Goal: Task Accomplishment & Management: Complete application form

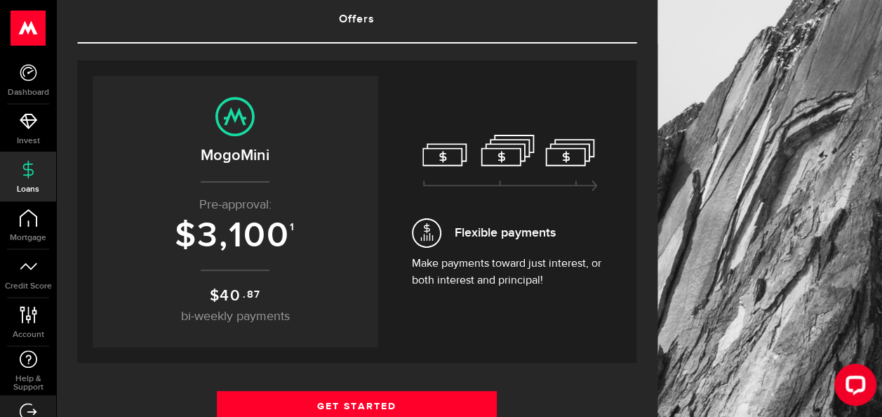
scroll to position [159, 0]
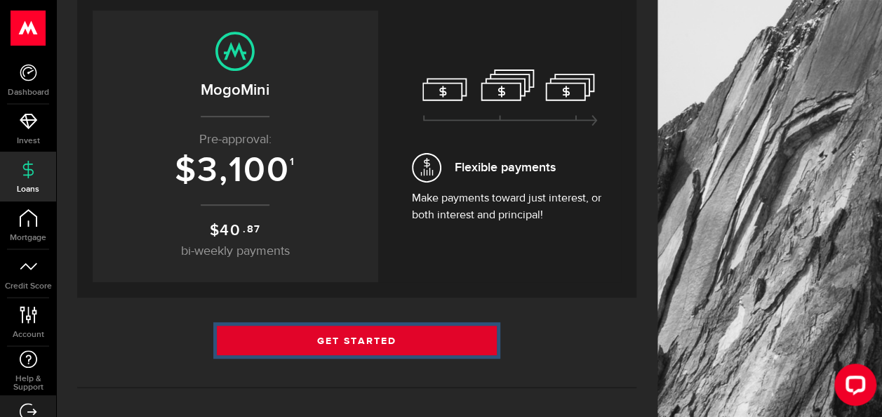
click at [361, 339] on link "Get Started" at bounding box center [357, 340] width 280 height 29
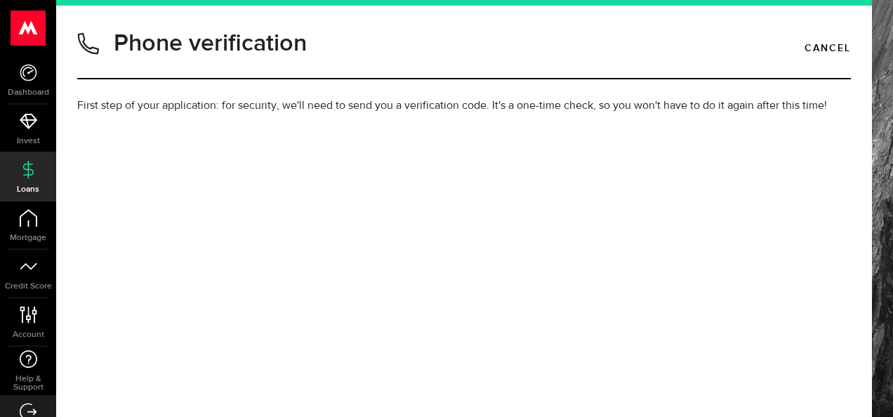
type input "8254596771"
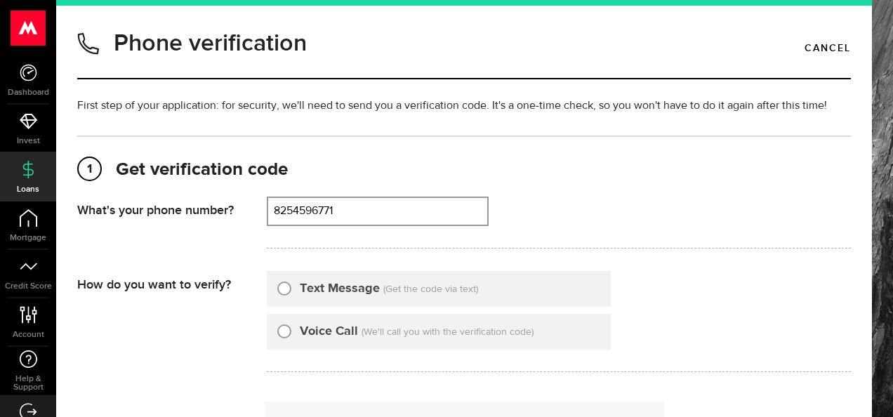
click at [286, 289] on input "Text Message" at bounding box center [284, 286] width 14 height 14
radio input "true"
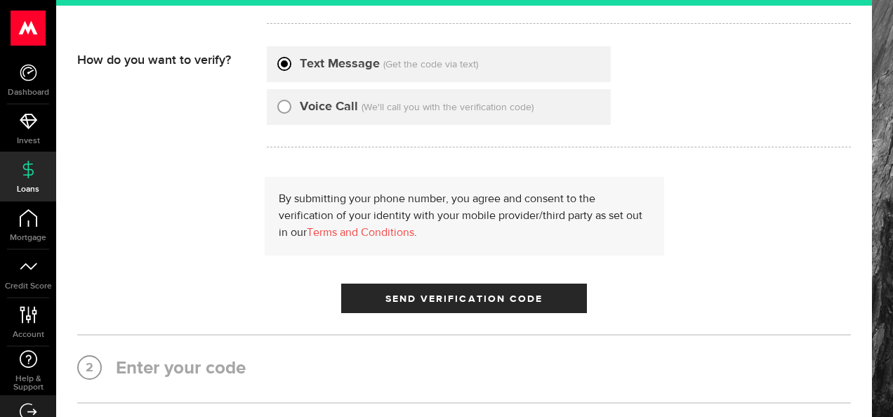
scroll to position [253, 0]
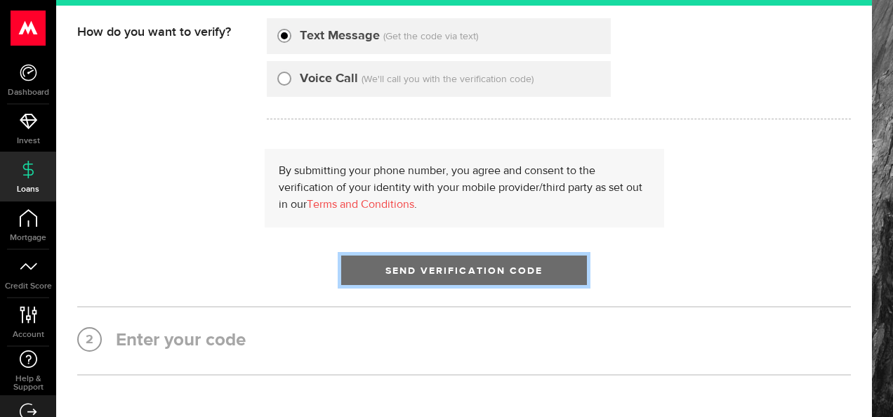
click at [488, 275] on span "Send Verification Code" at bounding box center [464, 271] width 158 height 10
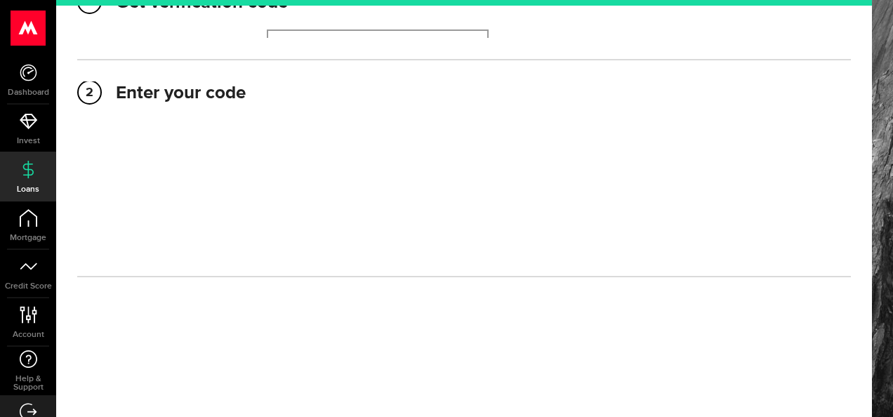
scroll to position [166, 0]
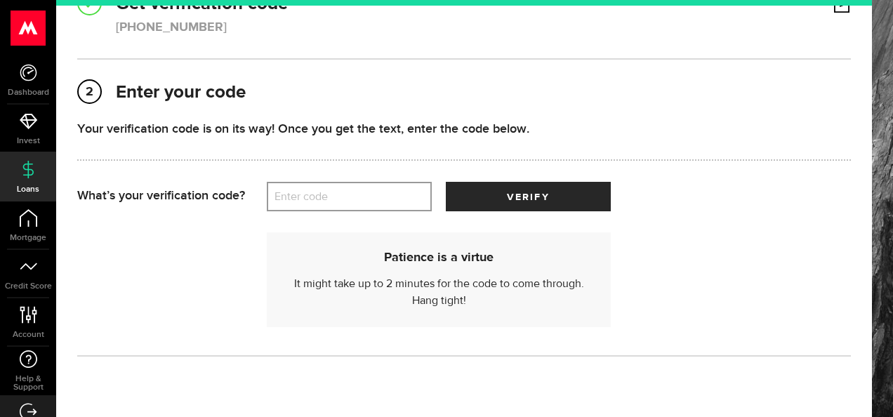
click at [282, 199] on label "Enter code" at bounding box center [349, 196] width 165 height 29
click at [282, 199] on input "Enter code" at bounding box center [349, 196] width 165 height 29
type input "7"
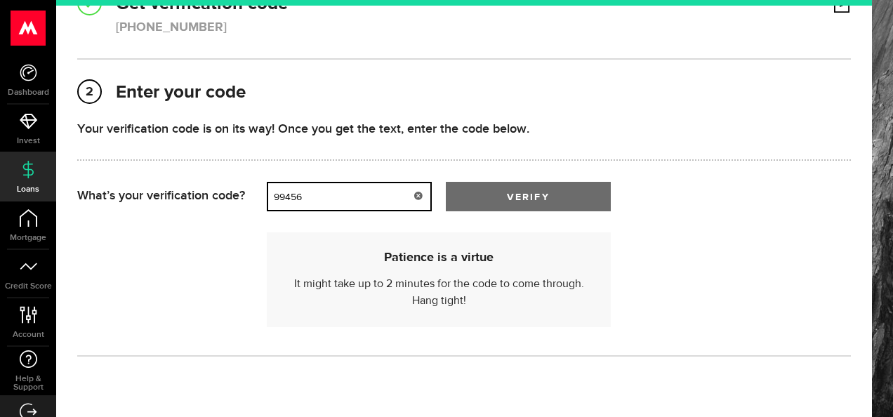
type input "99456"
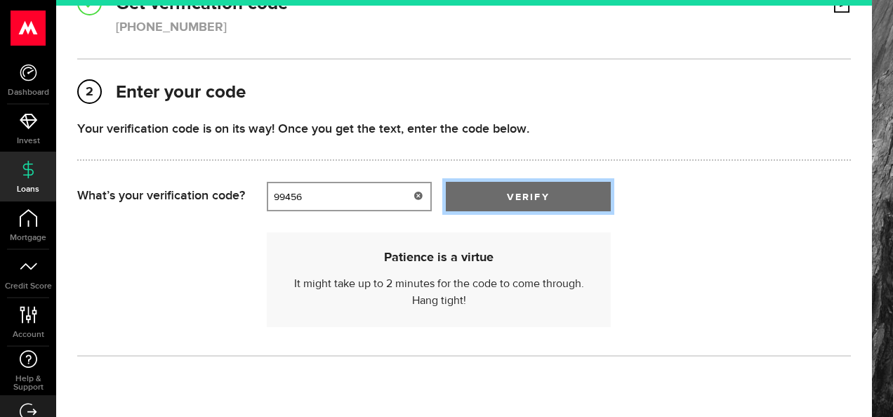
click at [528, 194] on span "submit" at bounding box center [528, 199] width 23 height 23
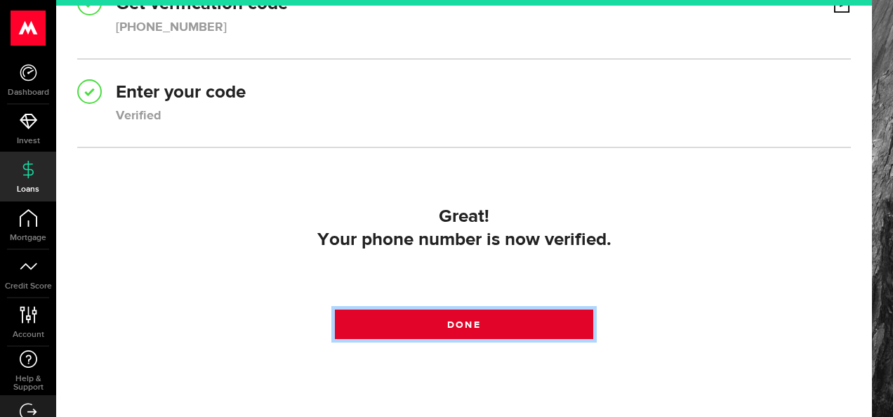
click at [462, 324] on span at bounding box center [464, 328] width 22 height 22
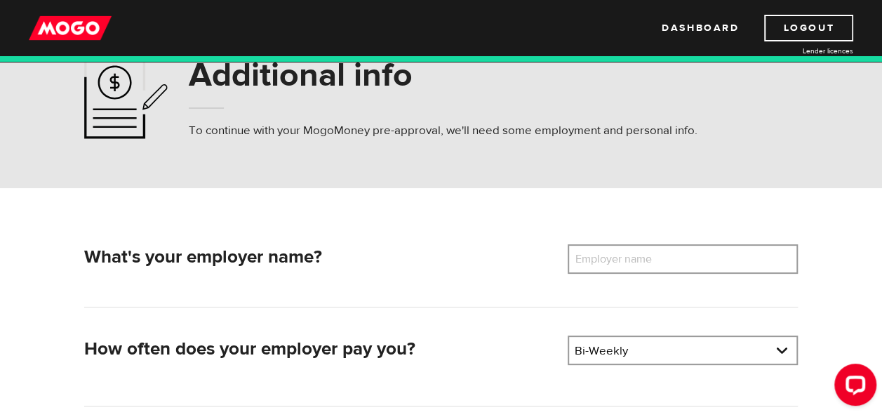
scroll to position [84, 0]
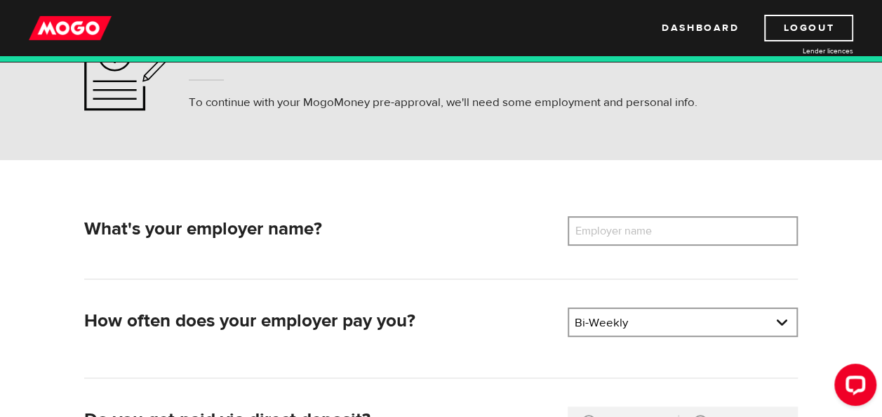
click at [594, 226] on label "Employer name" at bounding box center [624, 230] width 113 height 29
click at [594, 226] on input "Employer name" at bounding box center [683, 230] width 230 height 29
type input "t"
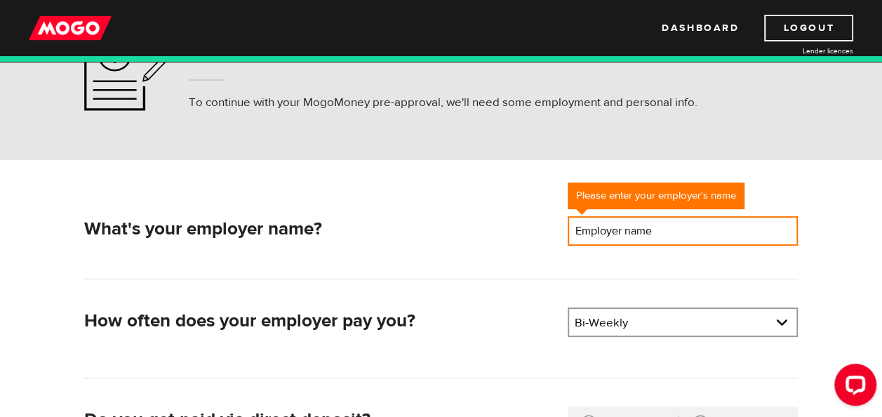
type input "t"
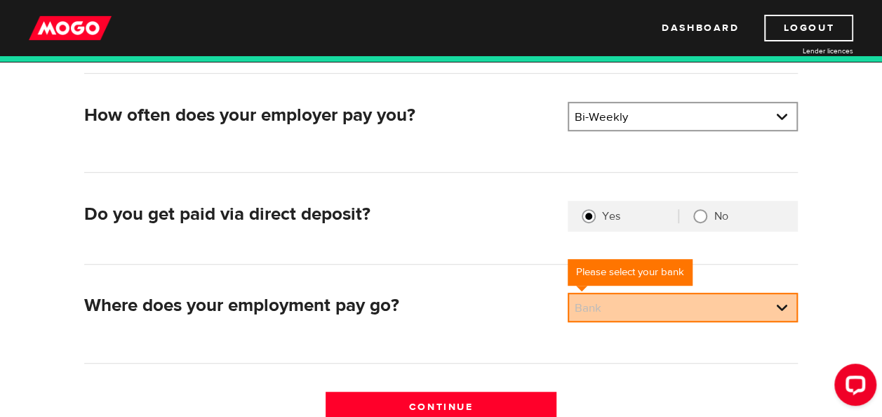
scroll to position [346, 0]
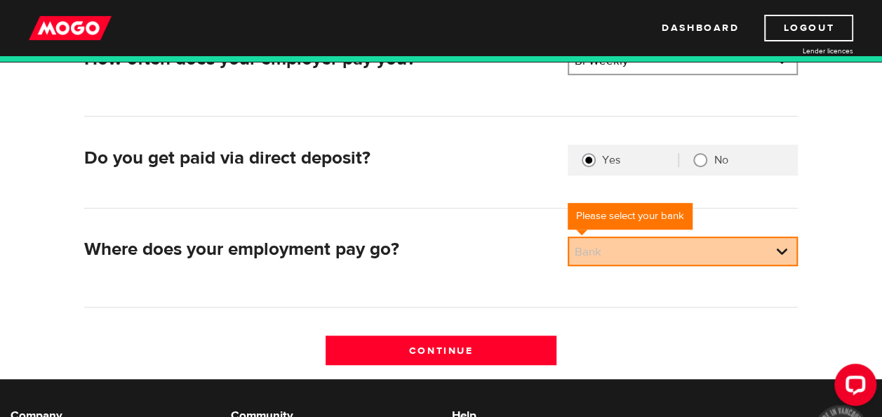
type input "The block shop"
click at [701, 157] on input "No" at bounding box center [700, 160] width 14 height 14
radio input "true"
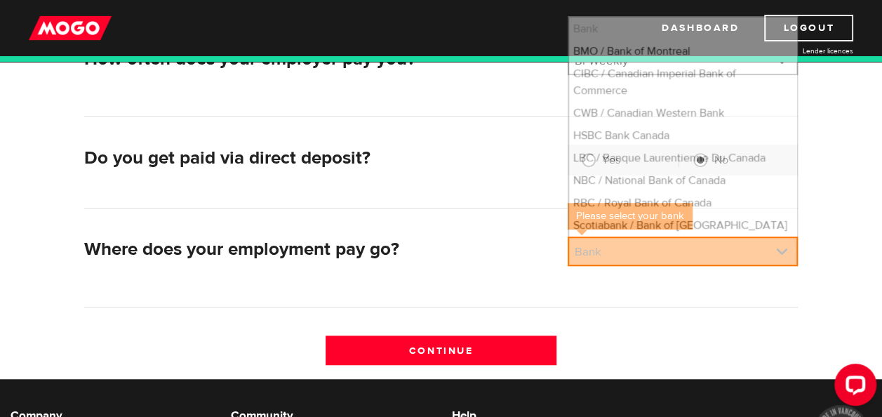
click at [779, 250] on link at bounding box center [682, 251] width 227 height 27
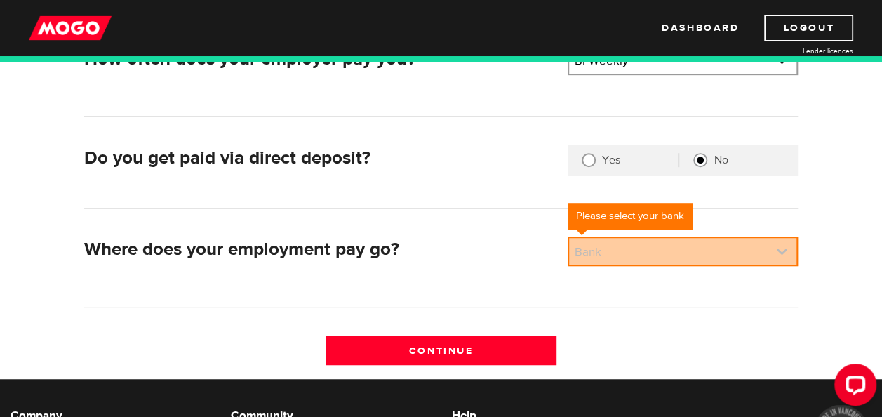
click at [779, 250] on link at bounding box center [682, 251] width 227 height 27
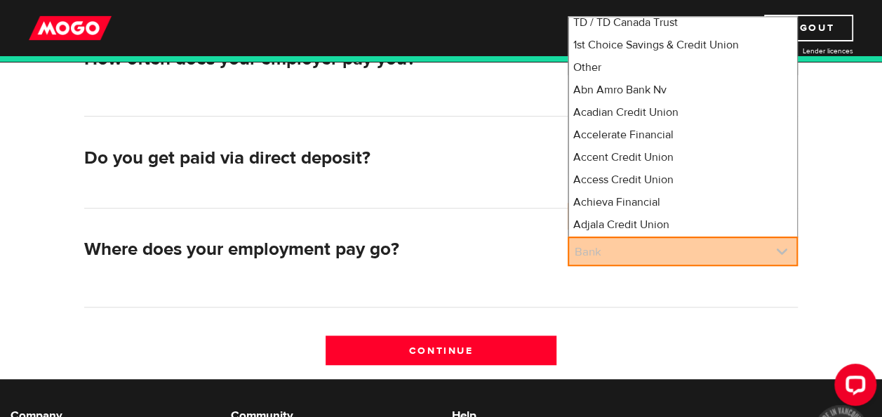
scroll to position [270, 0]
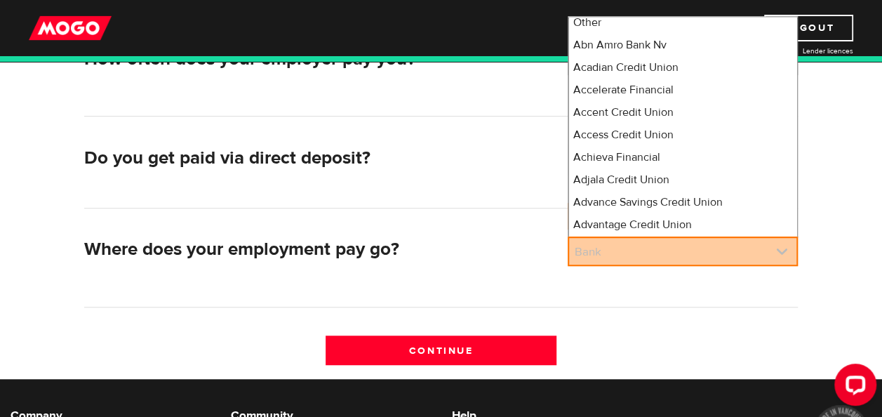
click at [783, 250] on link at bounding box center [682, 251] width 227 height 27
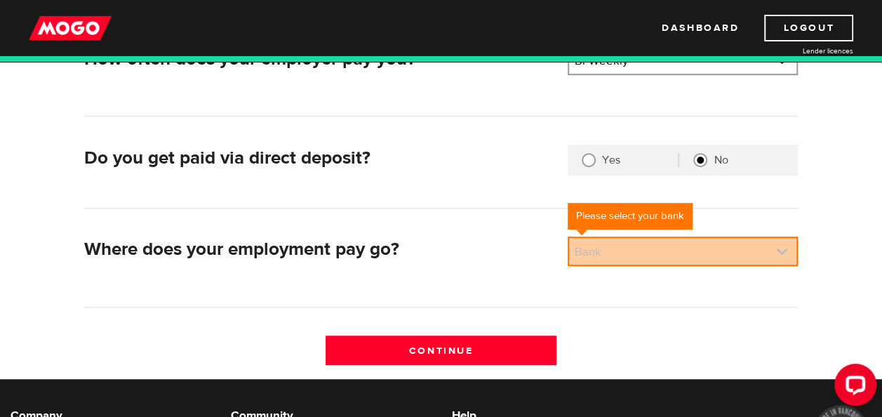
click at [784, 244] on link at bounding box center [682, 251] width 227 height 27
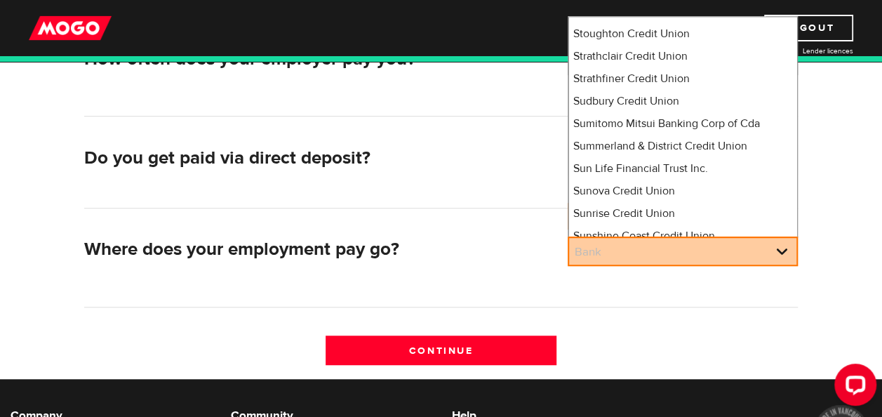
scroll to position [10157, 0]
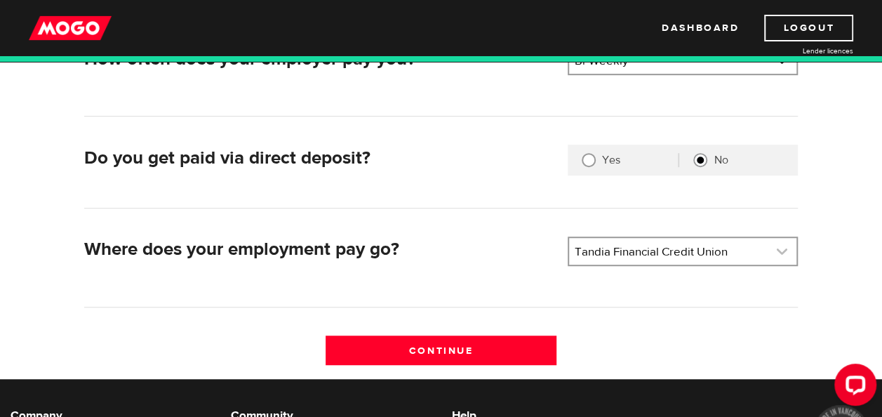
click at [783, 246] on link at bounding box center [682, 251] width 227 height 27
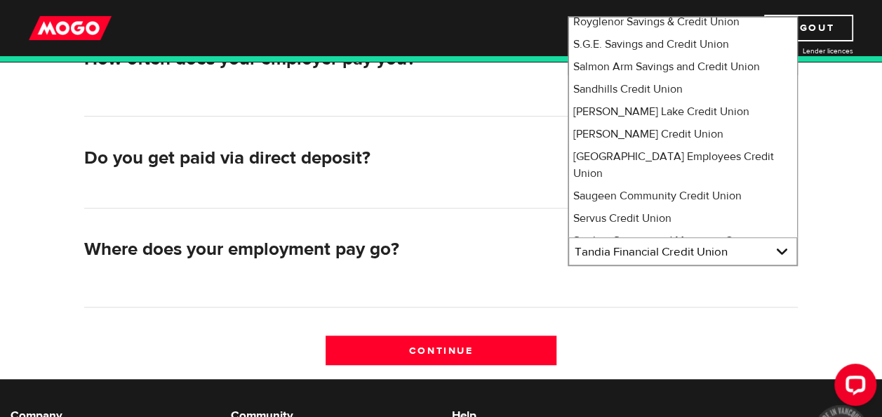
scroll to position [9097, 0]
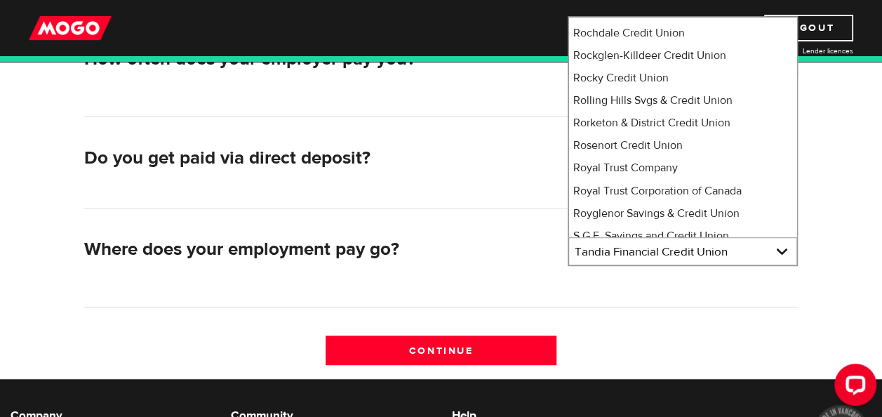
click at [661, 398] on li "Servus Credit Union" at bounding box center [682, 409] width 227 height 22
select select "398"
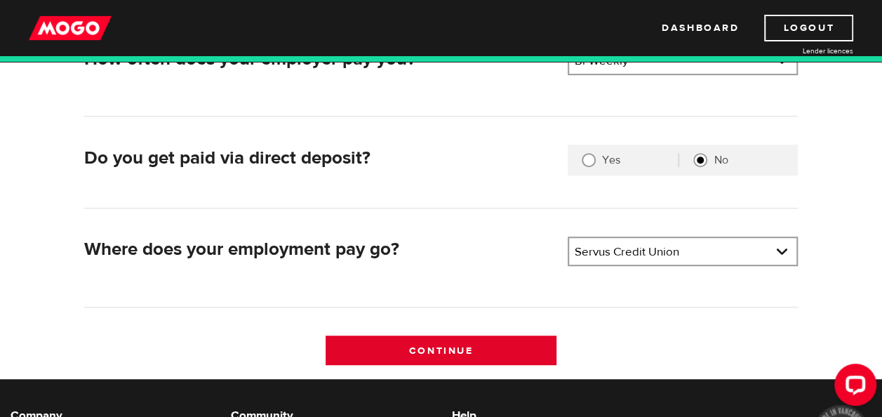
click at [481, 352] on input "Continue" at bounding box center [441, 349] width 230 height 29
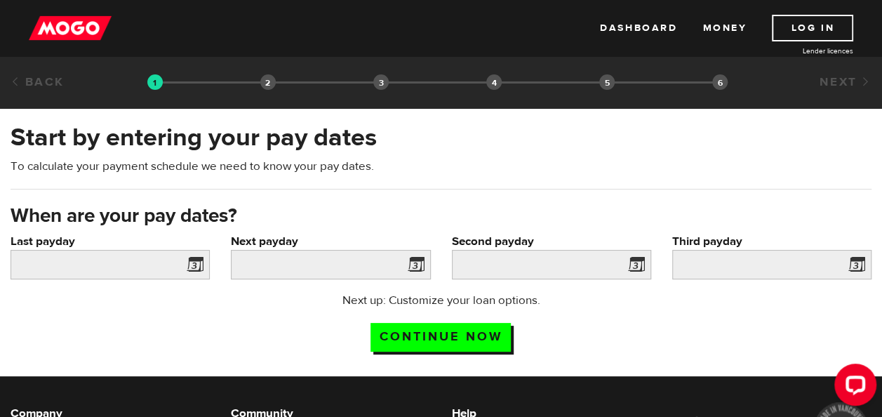
click at [197, 262] on span at bounding box center [192, 266] width 21 height 22
click at [197, 260] on span at bounding box center [192, 266] width 21 height 22
click at [132, 259] on input "Last payday" at bounding box center [110, 264] width 199 height 29
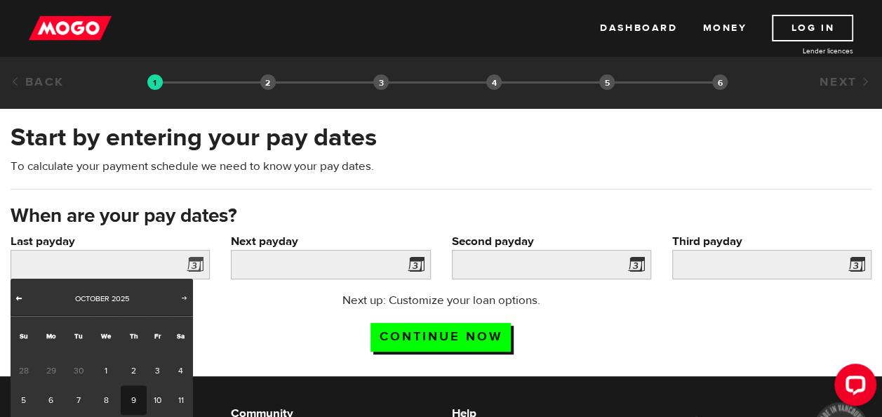
click at [20, 295] on span "Prev" at bounding box center [18, 297] width 11 height 11
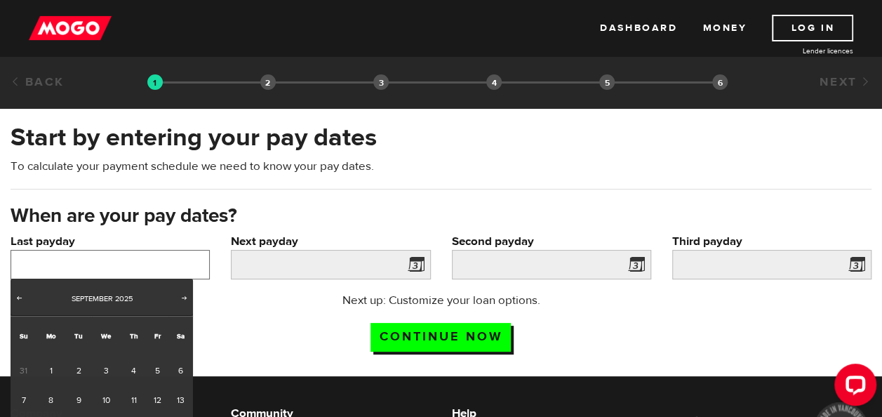
scroll to position [28, 0]
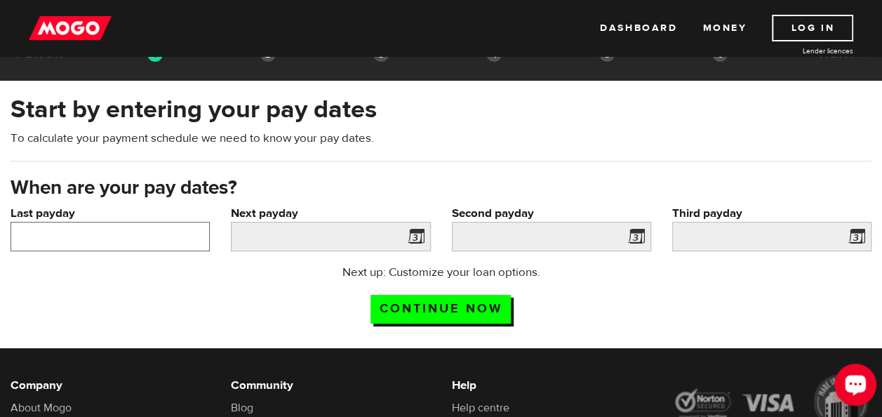
click at [77, 234] on input "Last payday" at bounding box center [110, 236] width 199 height 29
click at [34, 236] on input "Last payday" at bounding box center [110, 236] width 199 height 29
click at [194, 233] on span at bounding box center [192, 238] width 21 height 22
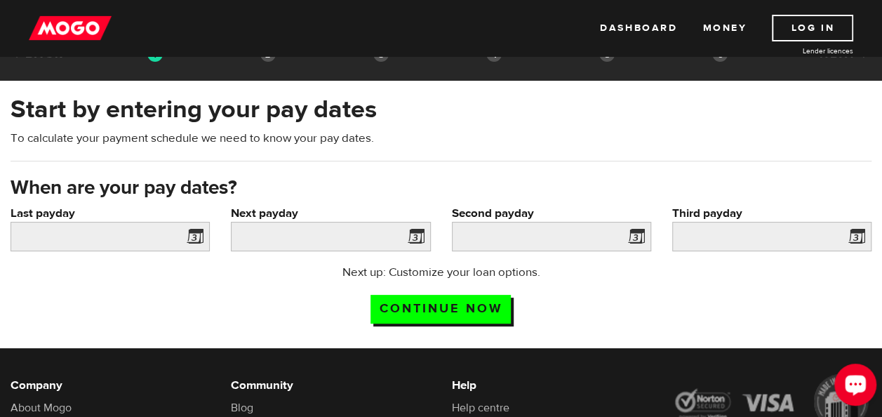
click at [418, 240] on span at bounding box center [413, 238] width 21 height 22
click at [194, 235] on span at bounding box center [192, 238] width 21 height 22
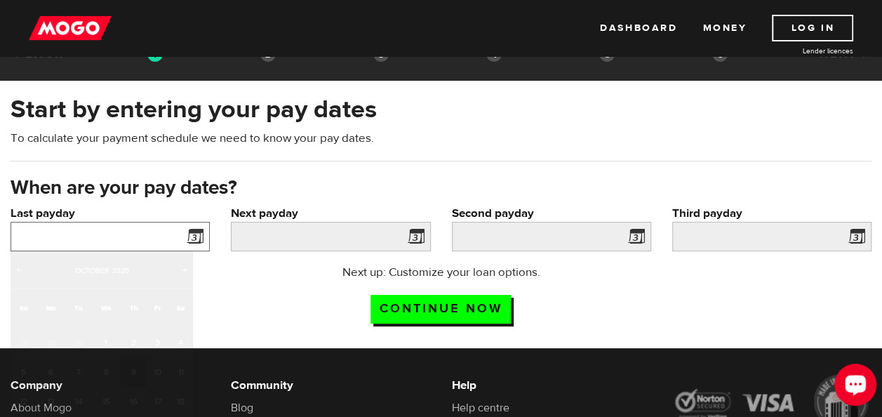
click at [138, 243] on input "Last payday" at bounding box center [110, 236] width 199 height 29
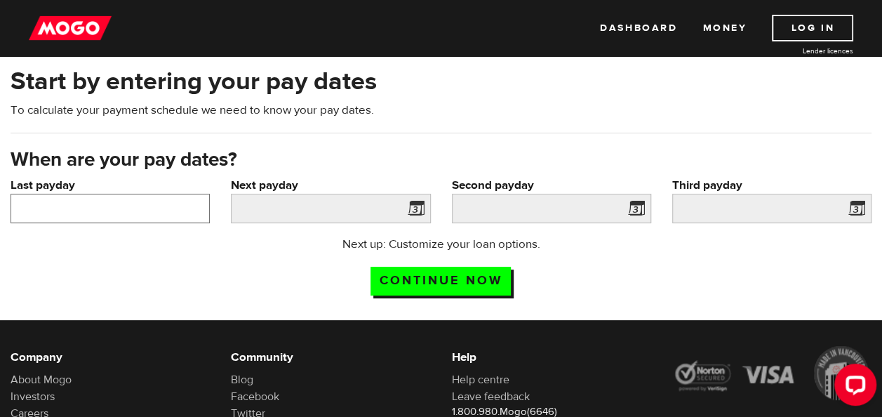
scroll to position [84, 0]
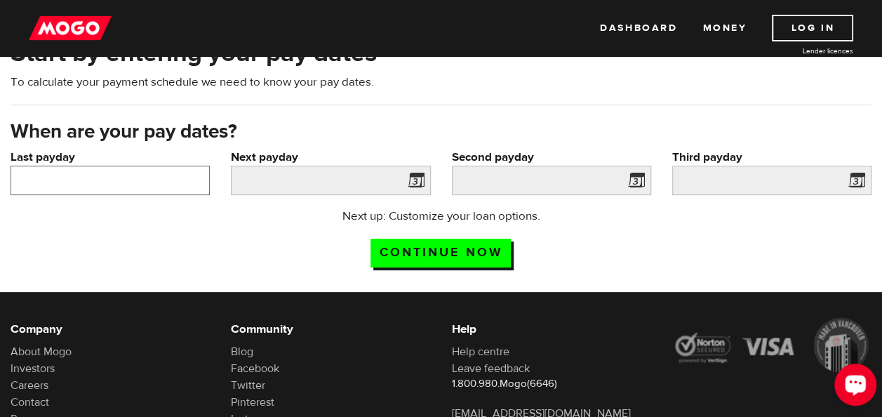
click at [197, 183] on input "Last payday" at bounding box center [110, 180] width 199 height 29
click at [194, 181] on span at bounding box center [192, 182] width 21 height 22
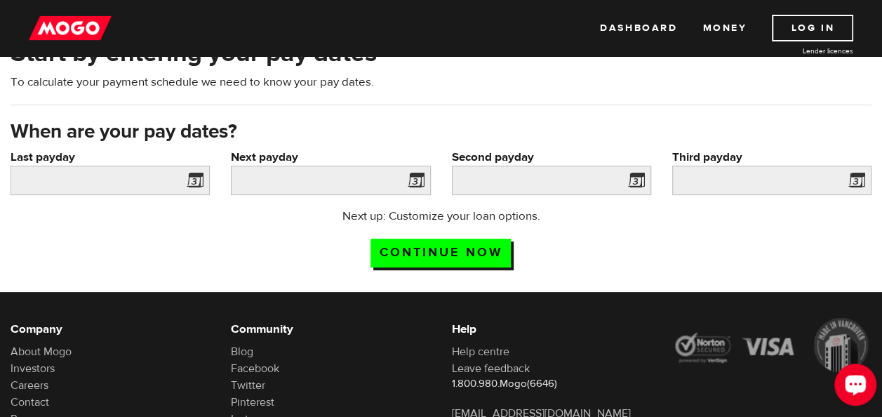
click at [194, 181] on span at bounding box center [192, 182] width 21 height 22
click at [193, 181] on span at bounding box center [192, 182] width 21 height 22
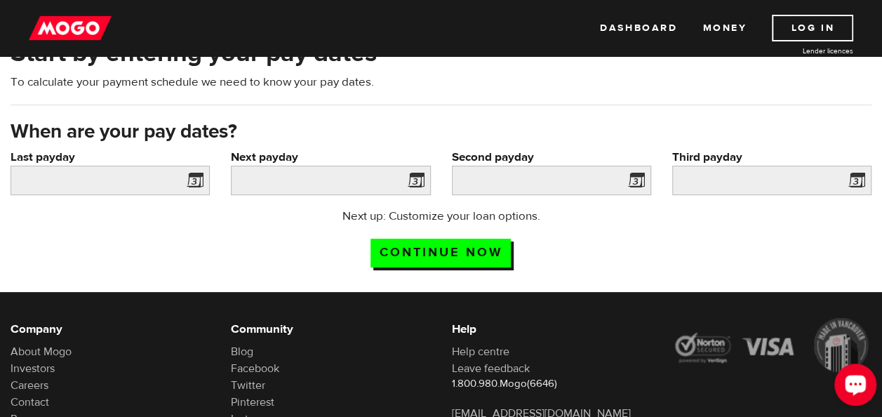
click at [417, 178] on span at bounding box center [413, 182] width 21 height 22
click at [194, 179] on span at bounding box center [192, 182] width 21 height 22
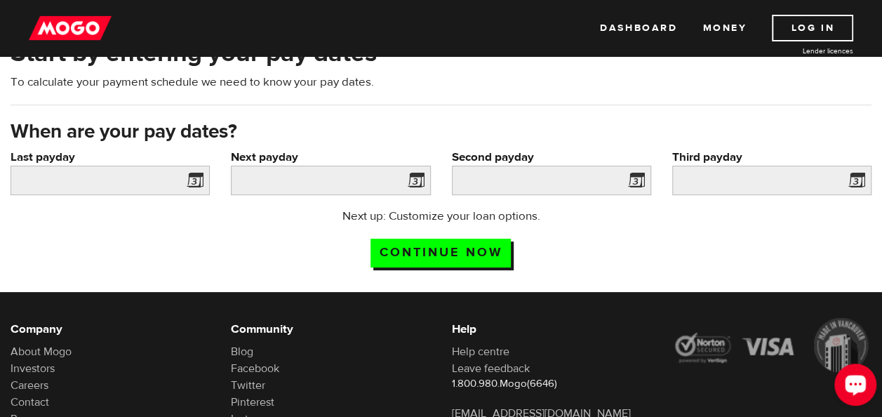
click at [194, 179] on span at bounding box center [192, 182] width 21 height 22
click at [114, 179] on input "Last payday" at bounding box center [110, 180] width 199 height 29
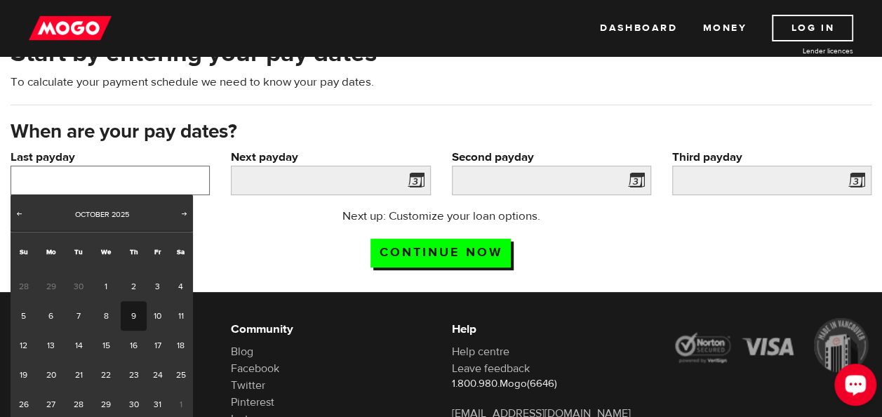
click at [114, 179] on input "Last payday" at bounding box center [110, 180] width 199 height 29
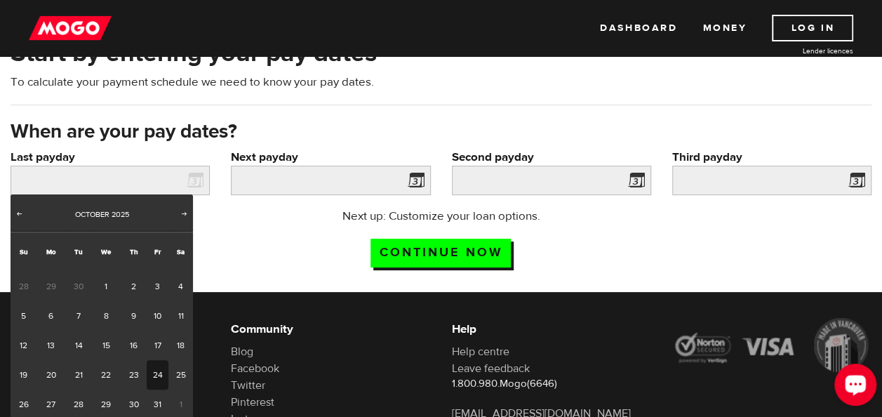
click at [160, 378] on link "24" at bounding box center [158, 374] width 22 height 29
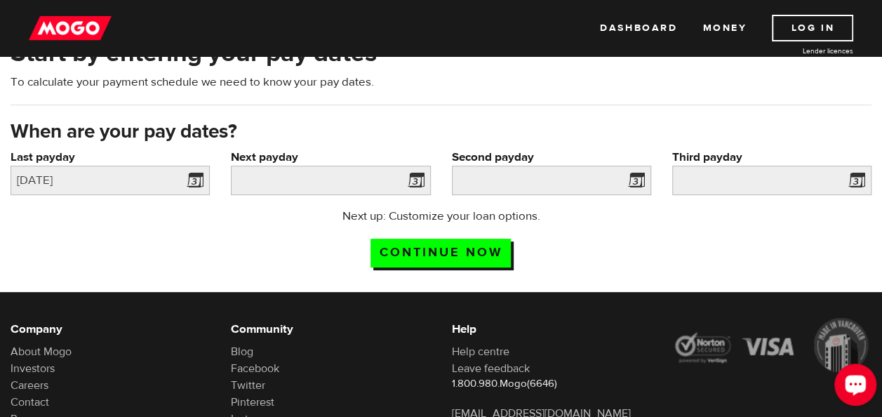
click at [411, 178] on span at bounding box center [413, 182] width 21 height 22
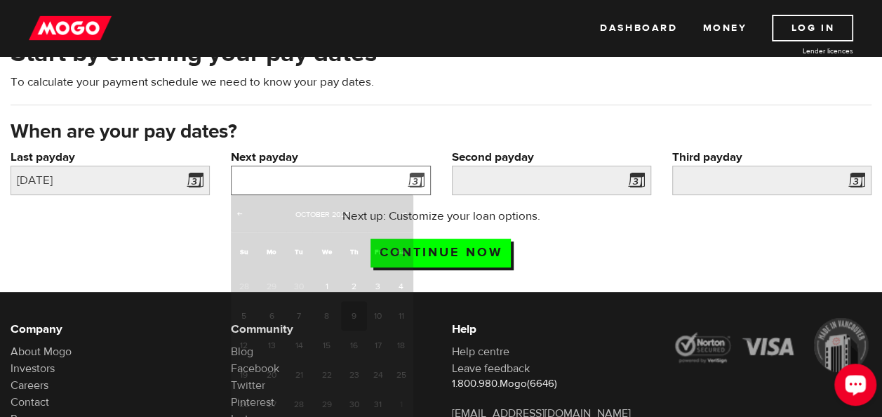
click at [354, 174] on input "Next payday" at bounding box center [330, 180] width 199 height 29
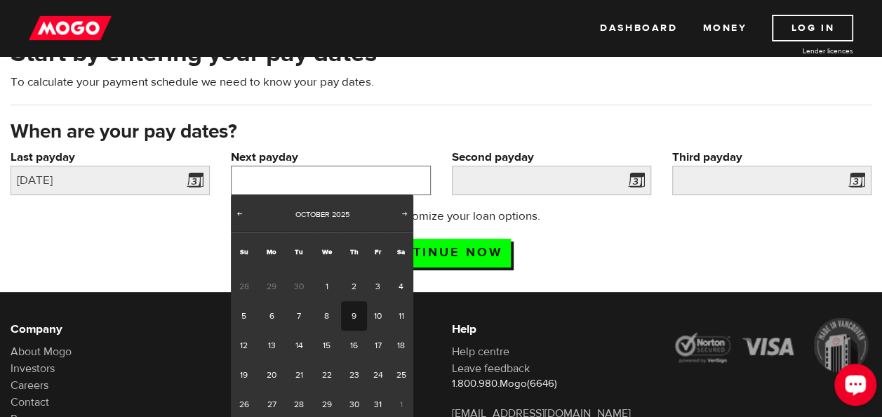
click at [354, 174] on input "Next payday" at bounding box center [330, 180] width 199 height 29
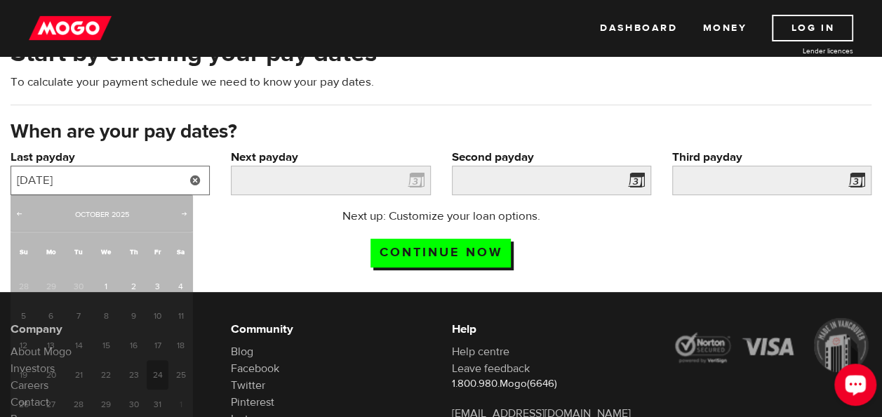
click at [133, 178] on input "2025/10/24" at bounding box center [110, 180] width 199 height 29
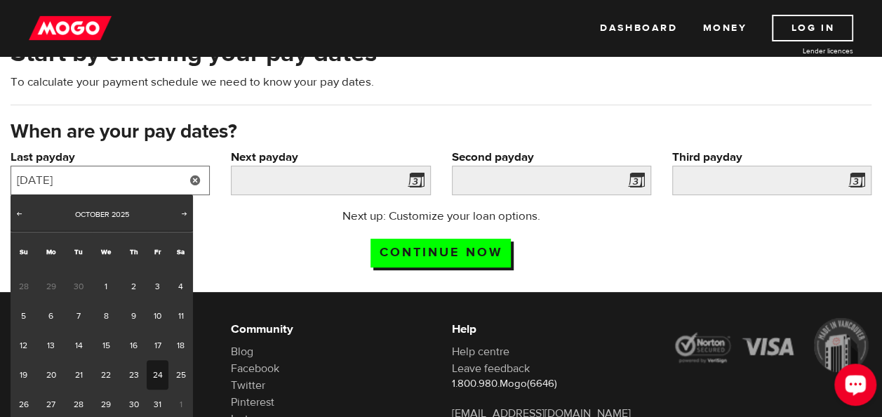
click at [133, 178] on input "2025/10/24" at bounding box center [110, 180] width 199 height 29
click at [20, 216] on span "Prev" at bounding box center [18, 213] width 11 height 11
click at [160, 373] on link "26" at bounding box center [158, 374] width 22 height 29
type input "2025/09/26"
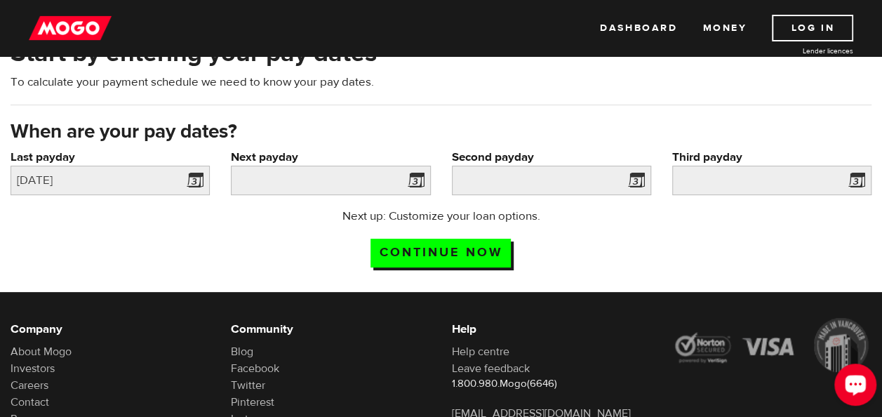
click at [417, 187] on span at bounding box center [413, 182] width 21 height 22
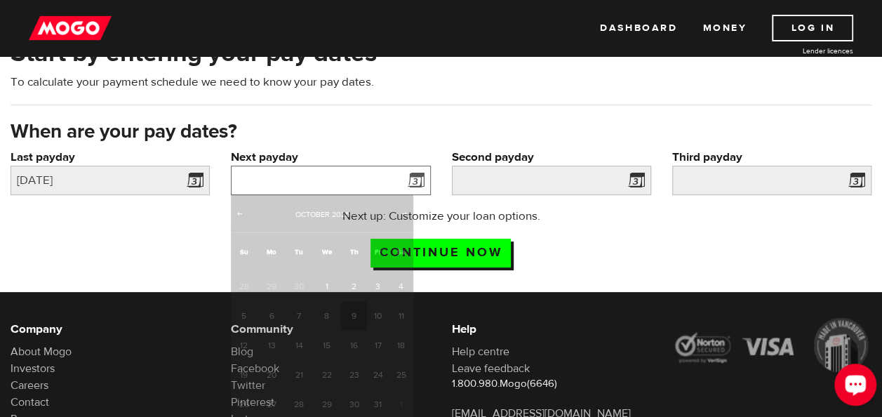
click at [389, 179] on input "Next payday" at bounding box center [330, 180] width 199 height 29
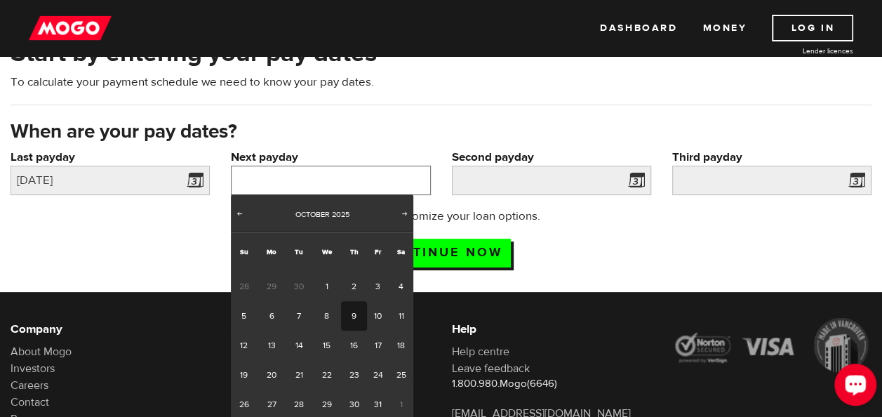
click at [389, 179] on input "Next payday" at bounding box center [330, 180] width 199 height 29
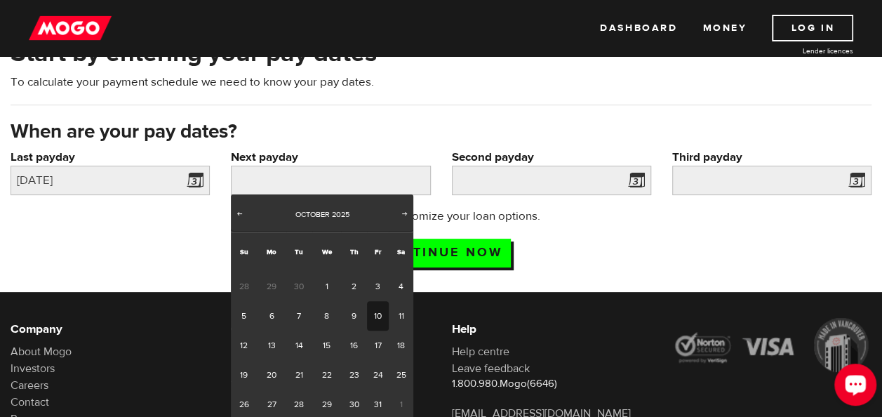
click at [381, 314] on link "10" at bounding box center [378, 315] width 22 height 29
type input "2025/10/10"
type input "2025/10/24"
type input "2025/11/7"
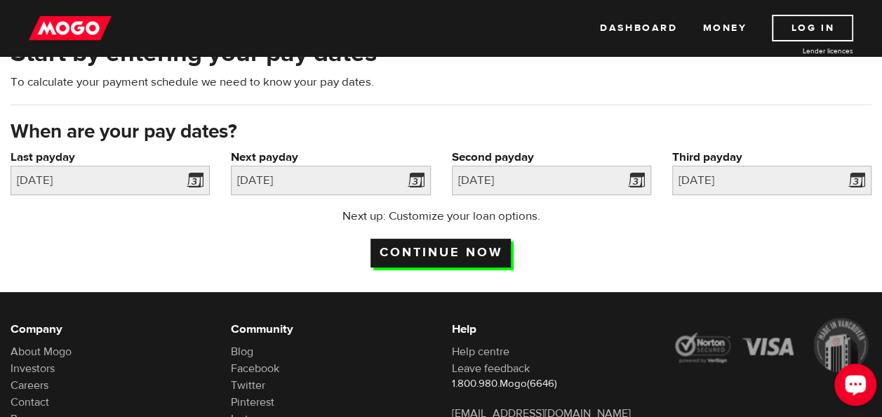
click at [469, 250] on input "Continue now" at bounding box center [441, 253] width 140 height 29
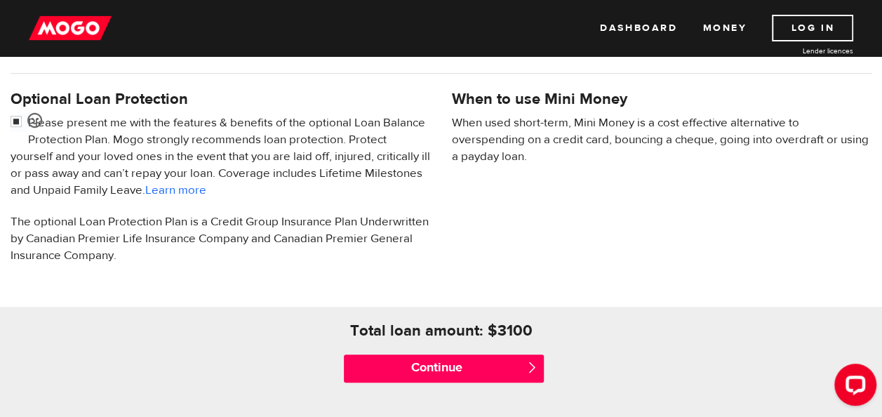
scroll to position [486, 0]
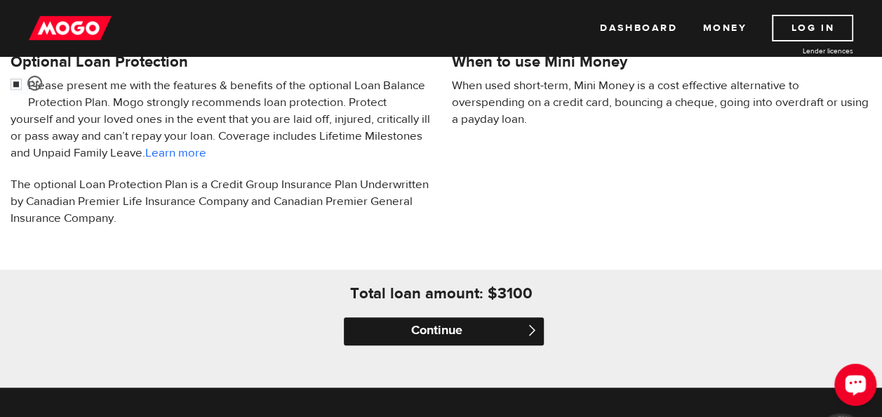
click at [470, 333] on input "Continue" at bounding box center [443, 331] width 199 height 28
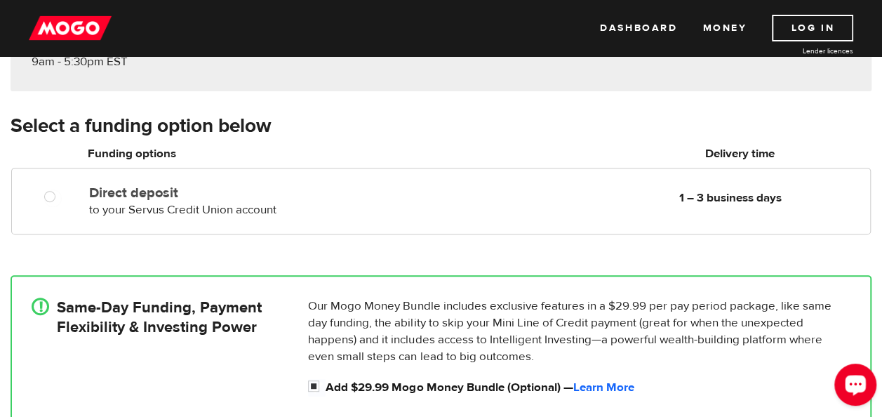
scroll to position [243, 0]
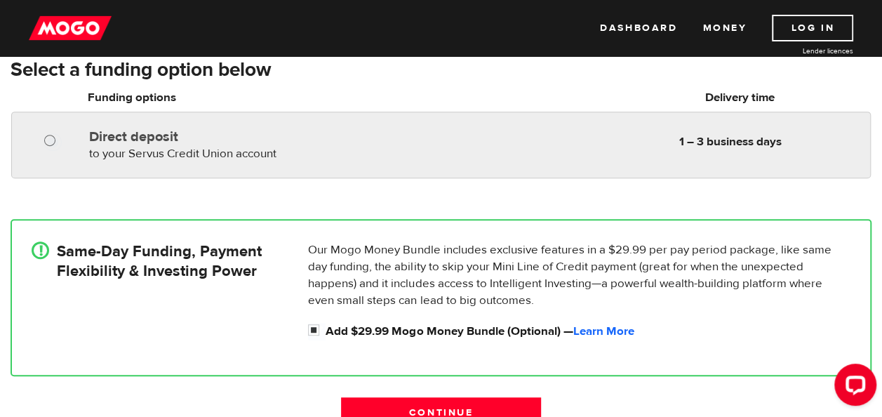
radio input "true"
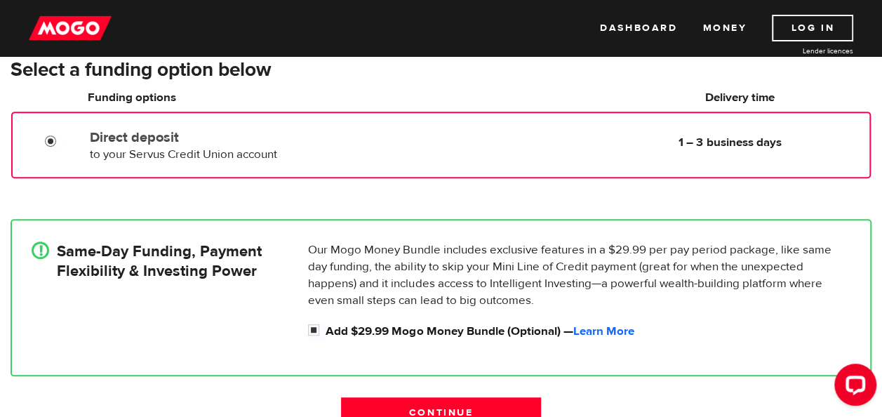
click at [52, 137] on input "Direct deposit" at bounding box center [54, 143] width 18 height 18
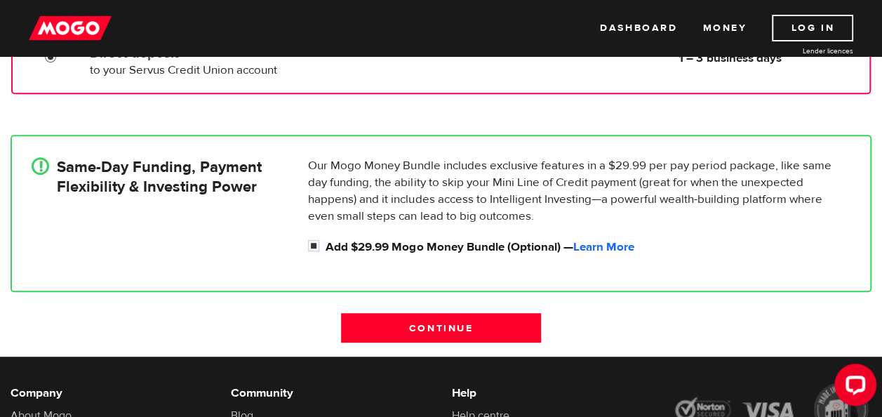
scroll to position [355, 0]
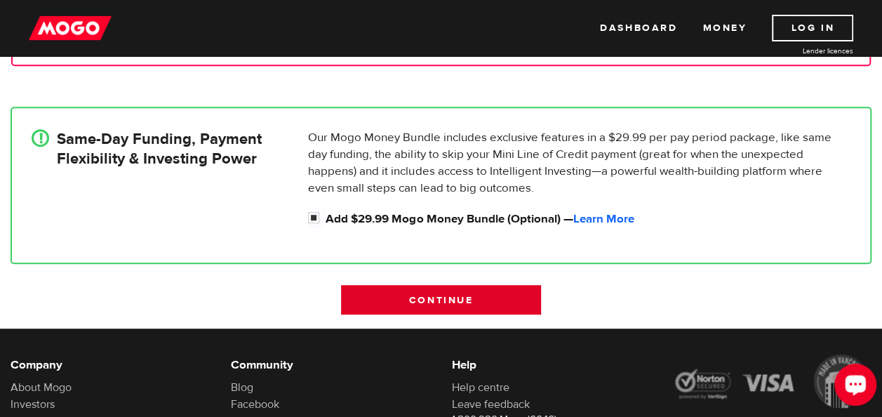
click at [488, 299] on input "Continue" at bounding box center [440, 299] width 199 height 29
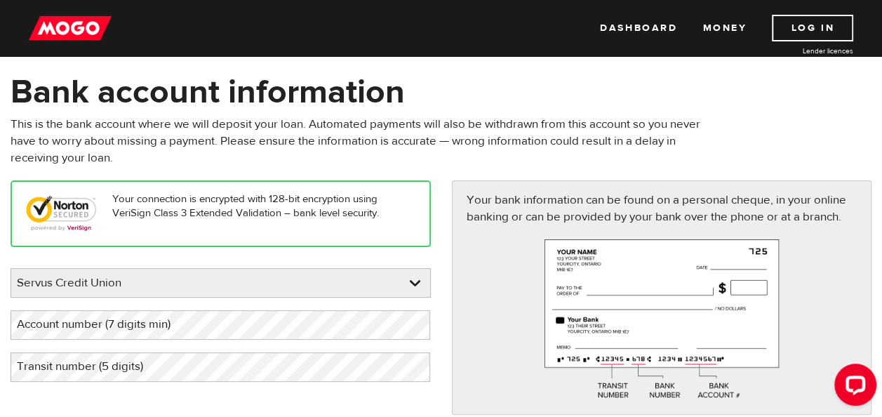
scroll to position [84, 0]
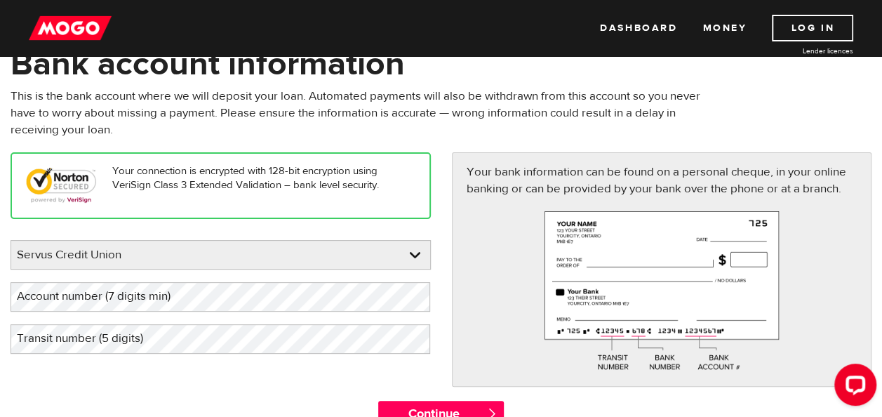
click at [169, 337] on label "Transit number (5 digits)" at bounding box center [91, 338] width 161 height 29
click at [48, 295] on label "Account number (7 digits min)" at bounding box center [105, 296] width 189 height 29
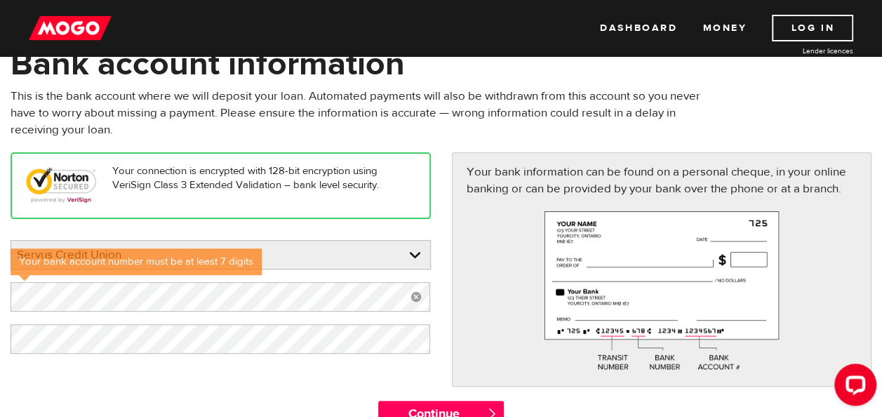
click at [438, 362] on div "Your connection is encrypted with 128-bit encryption using VeriSign Class 3 Ext…" at bounding box center [220, 259] width 441 height 214
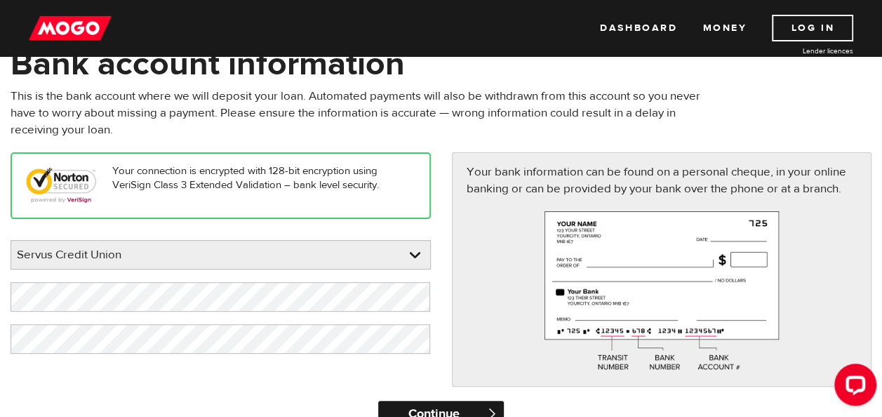
click at [455, 410] on input "Continue" at bounding box center [441, 415] width 126 height 28
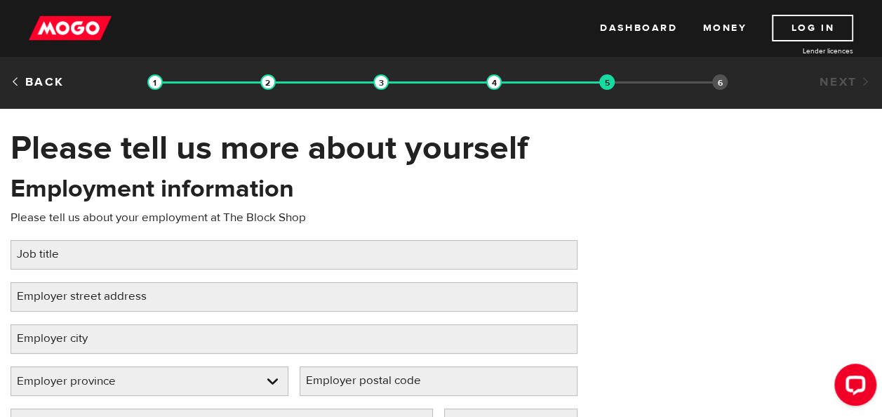
click at [38, 250] on label "Job title" at bounding box center [49, 254] width 77 height 29
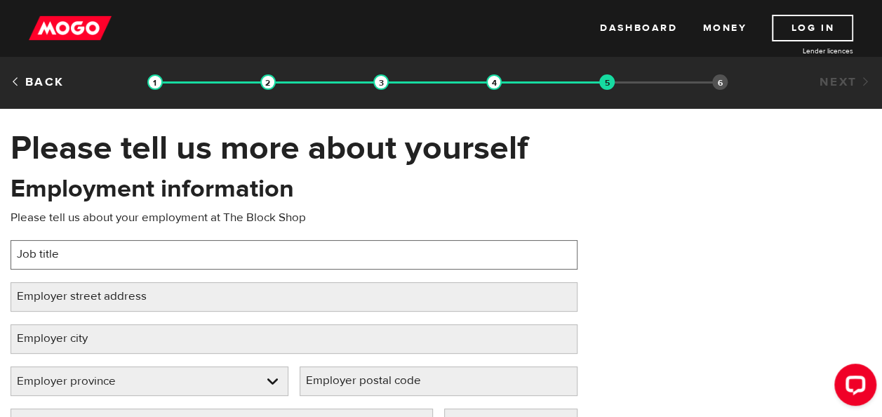
click at [38, 250] on input "Job title" at bounding box center [294, 254] width 567 height 29
type input "Machinist"
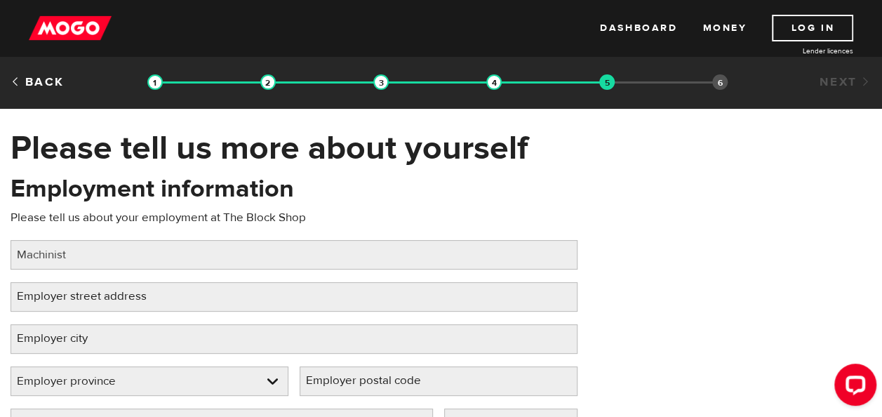
click at [72, 297] on label "Employer street address" at bounding box center [93, 296] width 165 height 29
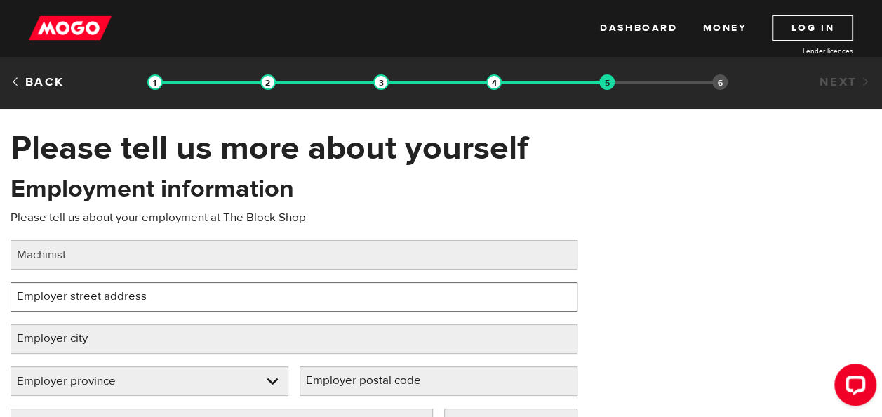
click at [72, 297] on input "Employer street address" at bounding box center [294, 296] width 567 height 29
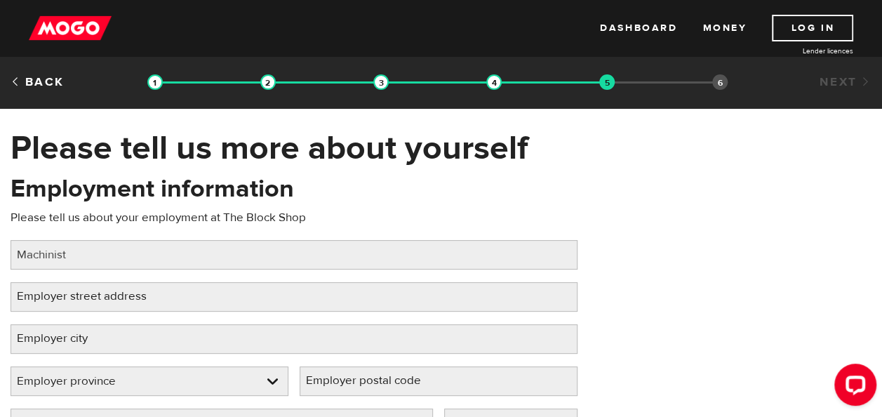
click at [40, 335] on label "Employer city" at bounding box center [64, 338] width 106 height 29
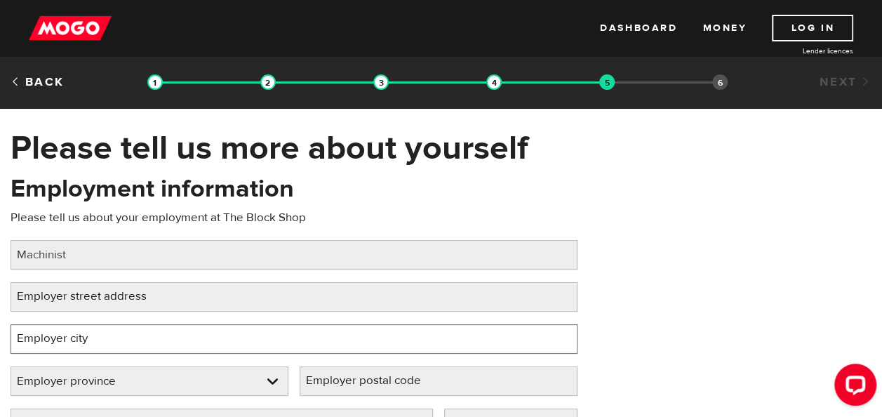
click at [40, 335] on input "Employer city" at bounding box center [294, 338] width 567 height 29
type input "Edmonton"
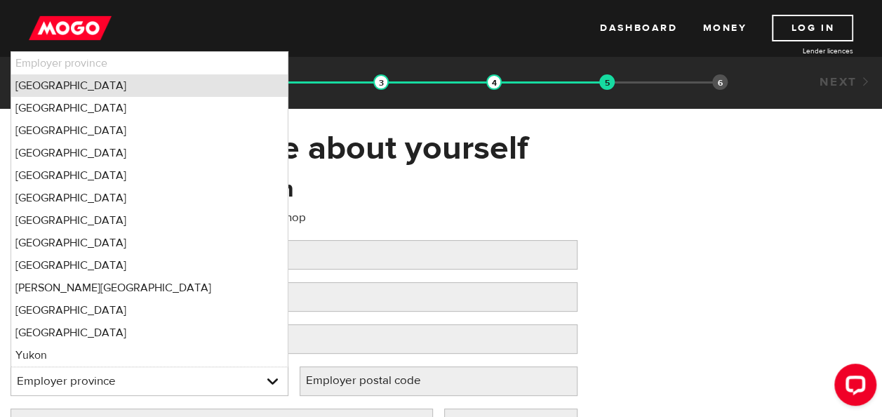
click at [42, 85] on li "Alberta" at bounding box center [149, 85] width 277 height 22
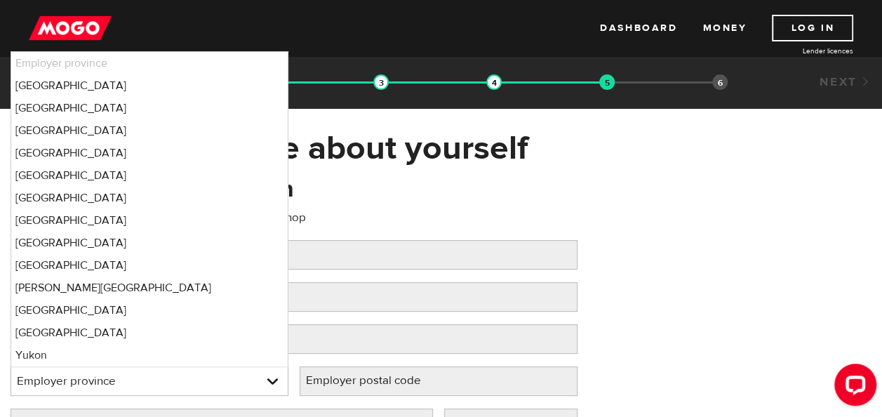
select select "AB"
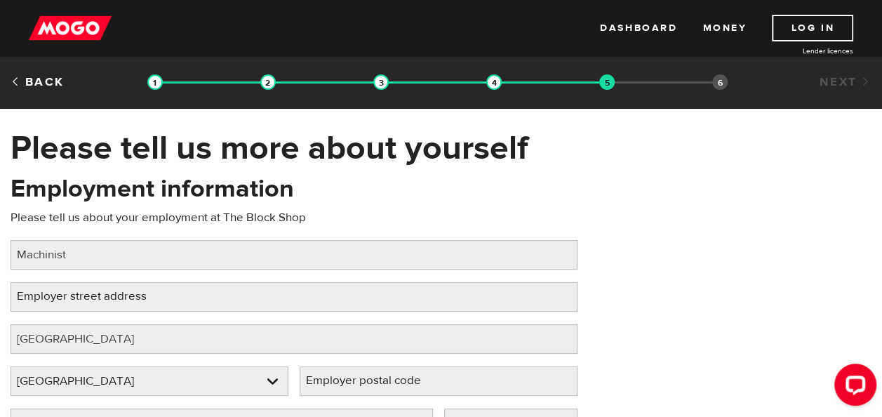
click at [70, 292] on label "Employer street address" at bounding box center [93, 296] width 165 height 29
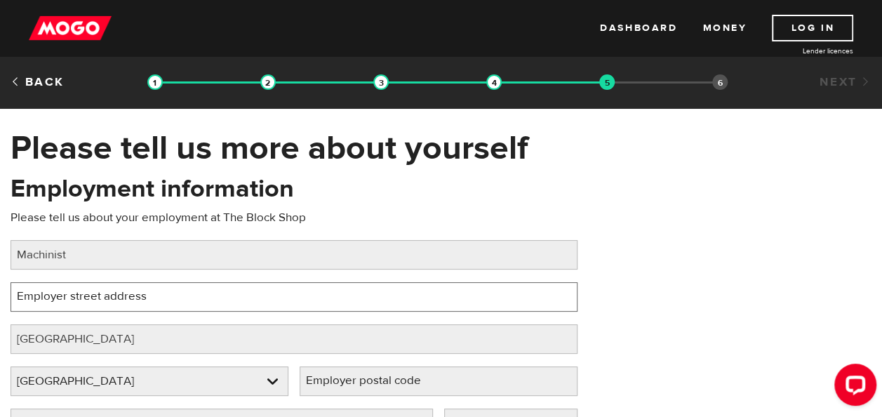
click at [70, 292] on input "Employer street address" at bounding box center [294, 296] width 567 height 29
type input "14730 118 avenue nw"
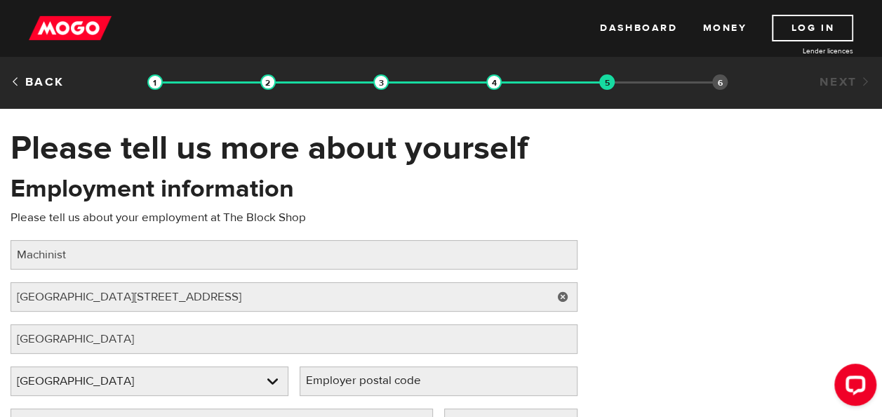
click at [413, 385] on label "Employer postal code" at bounding box center [375, 380] width 150 height 29
click at [413, 385] on input "Employer postal code" at bounding box center [439, 380] width 278 height 29
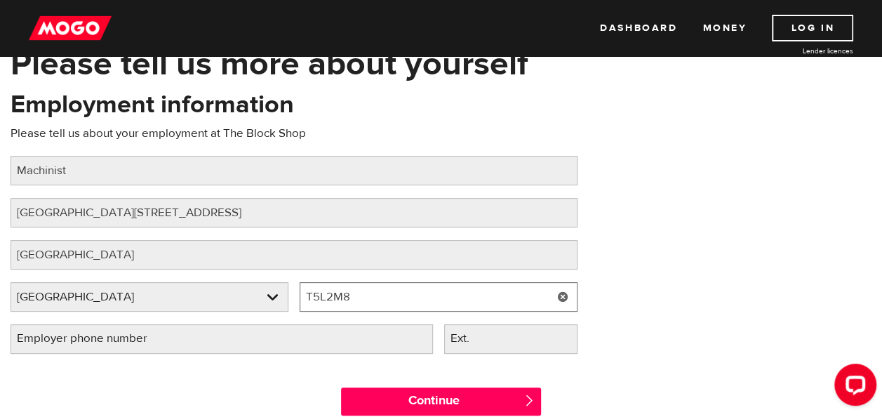
scroll to position [112, 0]
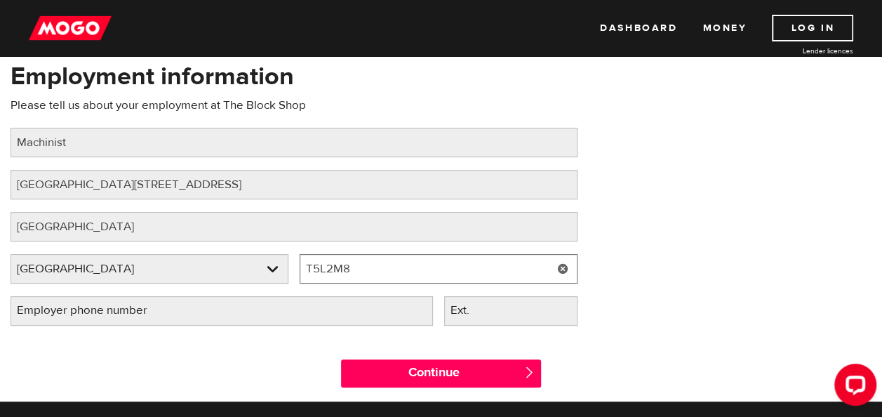
type input "T5L2M8"
click at [151, 308] on label "Employer phone number" at bounding box center [94, 310] width 166 height 29
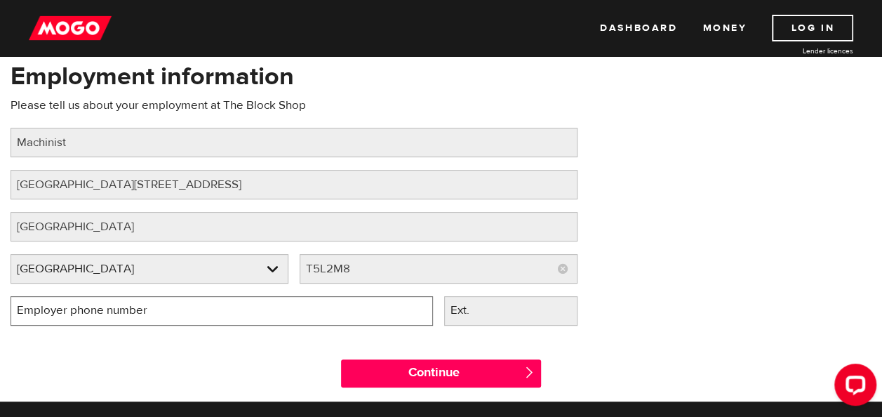
click at [151, 308] on input "Employer phone number" at bounding box center [222, 310] width 422 height 29
type input "(780) 452-4143"
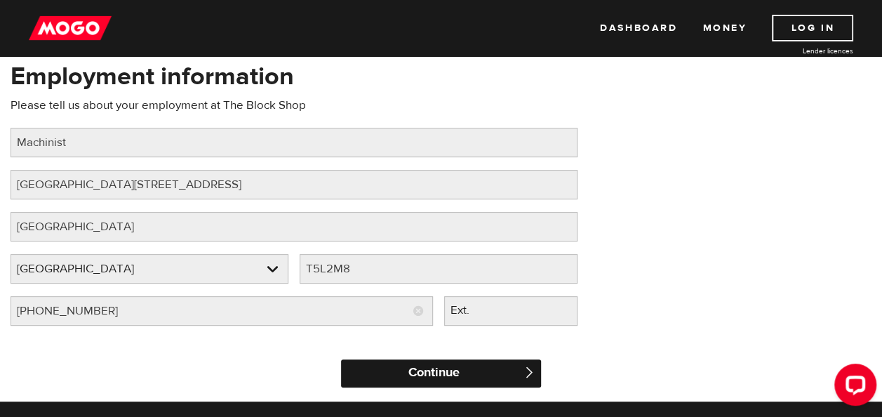
click at [401, 378] on input "Continue" at bounding box center [440, 373] width 199 height 28
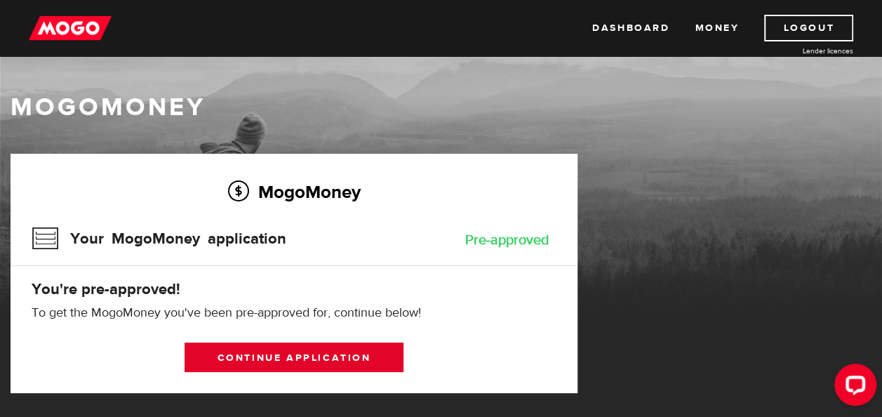
click at [316, 352] on link "Continue application" at bounding box center [294, 356] width 219 height 29
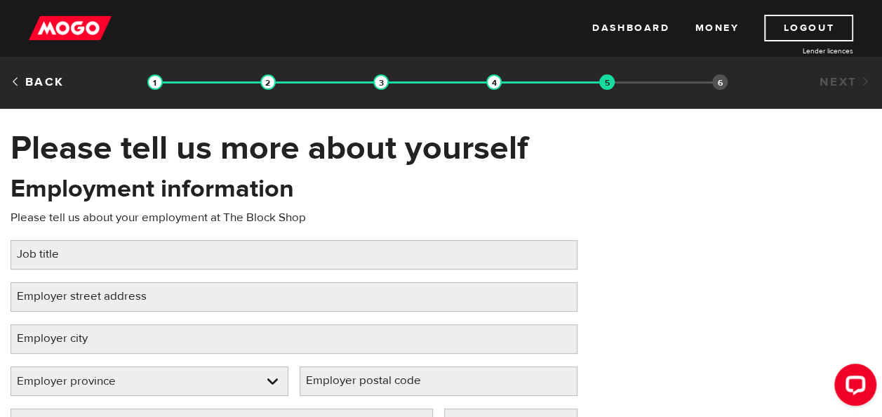
click at [43, 257] on label "Job title" at bounding box center [49, 254] width 77 height 29
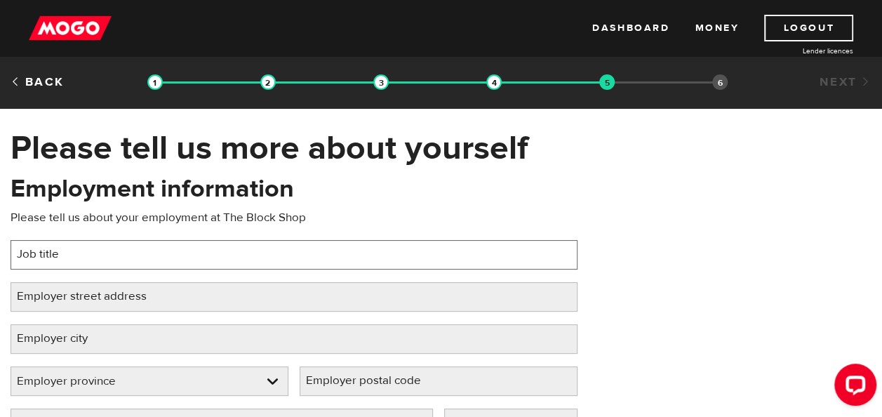
click at [43, 257] on input "Job title" at bounding box center [294, 254] width 567 height 29
type input "Machinist"
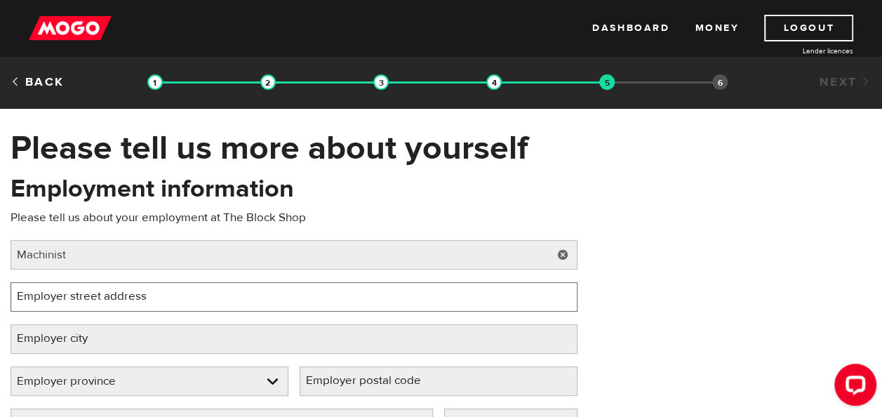
type input "14730 118 avenue nw"
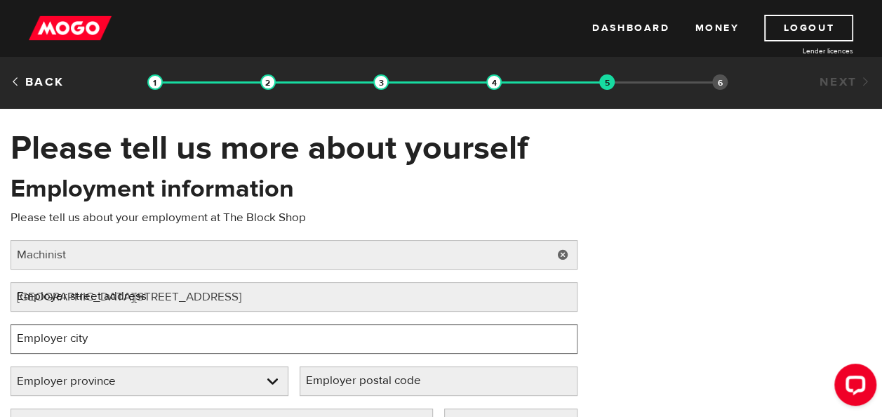
type input "Edmonton"
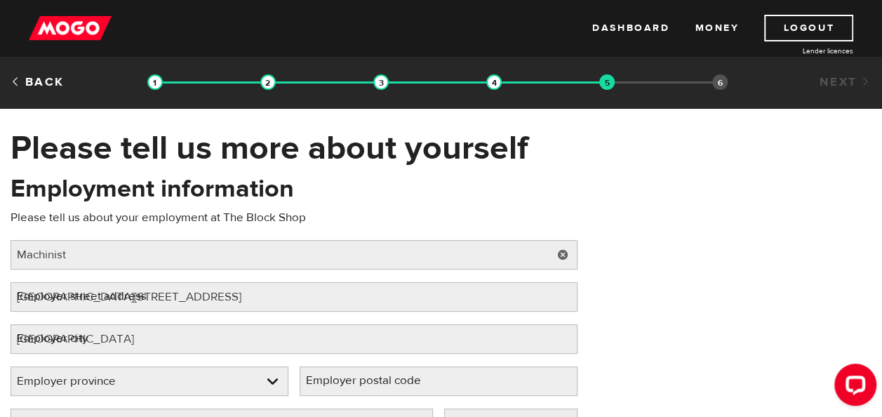
select select "AB"
type input "T5L2M8"
type input "(780) 452-4143"
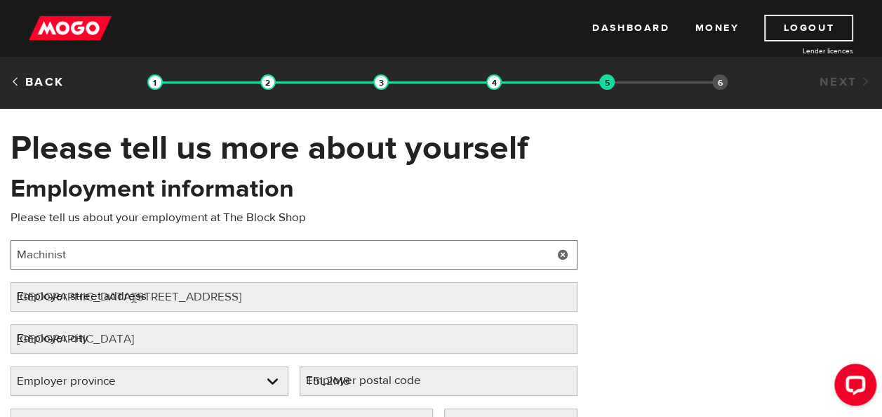
select select "AB"
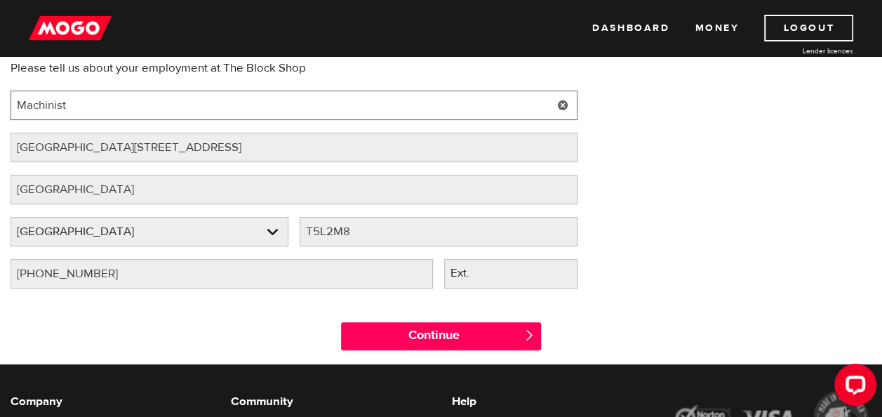
scroll to position [197, 0]
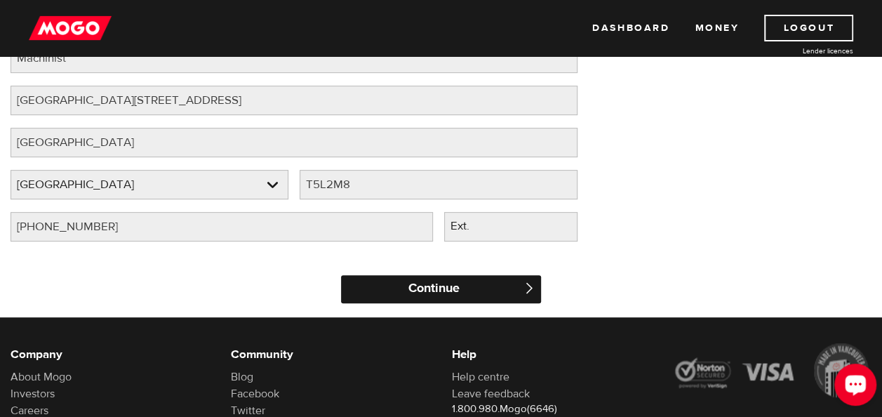
click at [451, 284] on input "Continue" at bounding box center [440, 289] width 199 height 28
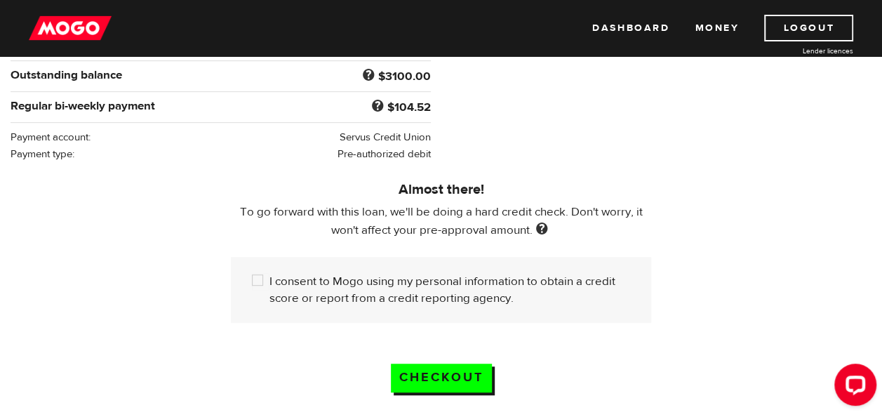
scroll to position [364, 0]
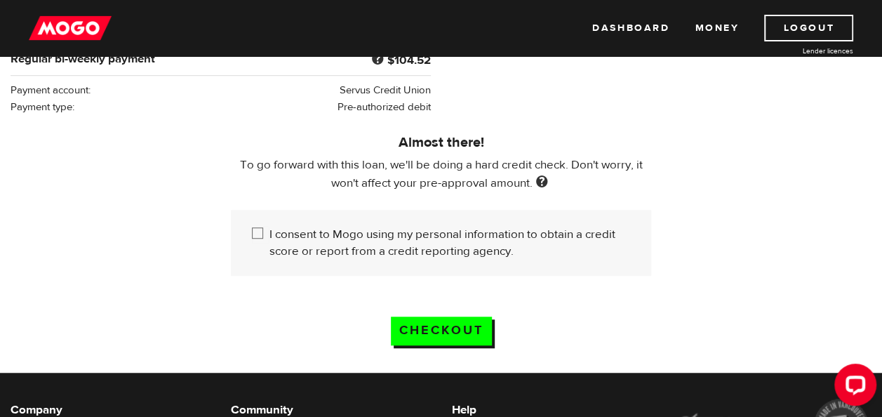
click at [260, 229] on input "I consent to Mogo using my personal information to obtain a credit score or rep…" at bounding box center [261, 235] width 18 height 18
checkbox input "true"
click at [427, 326] on input "Checkout" at bounding box center [441, 331] width 101 height 29
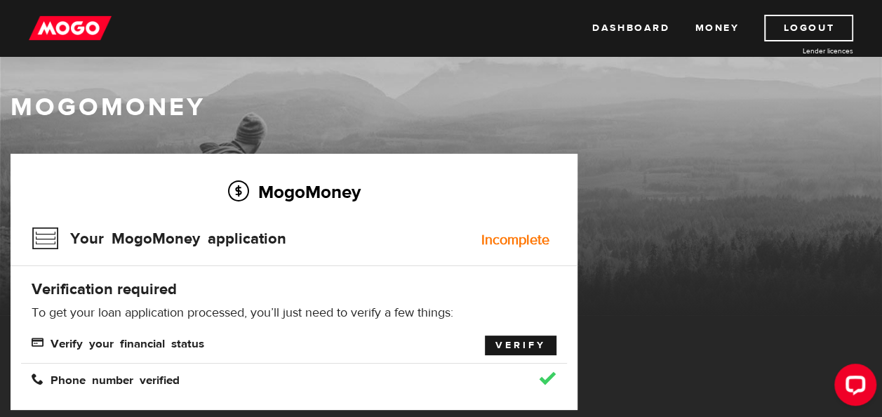
click at [527, 347] on link "Verify" at bounding box center [521, 345] width 72 height 20
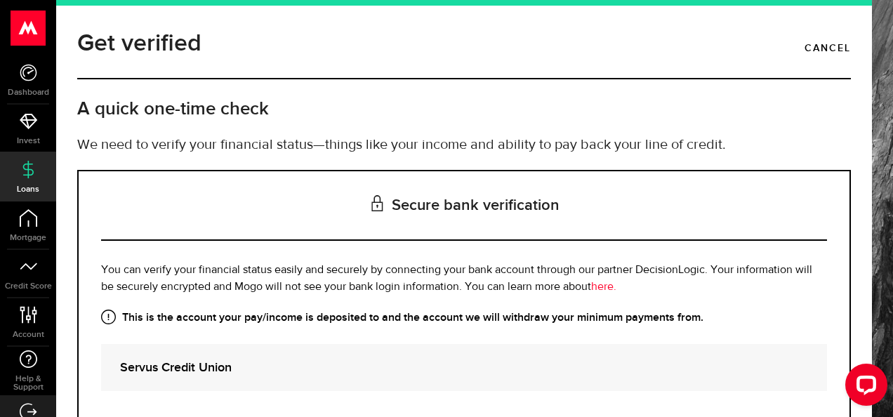
click at [865, 409] on div at bounding box center [863, 387] width 59 height 59
click at [866, 408] on div at bounding box center [863, 387] width 59 height 59
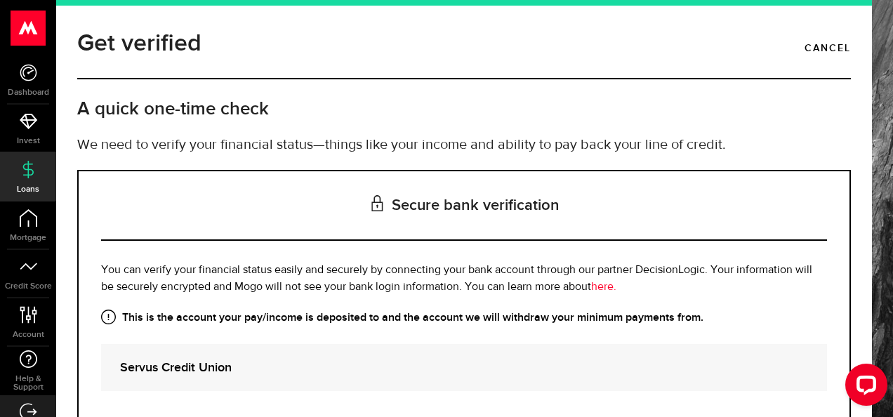
scroll to position [163, 0]
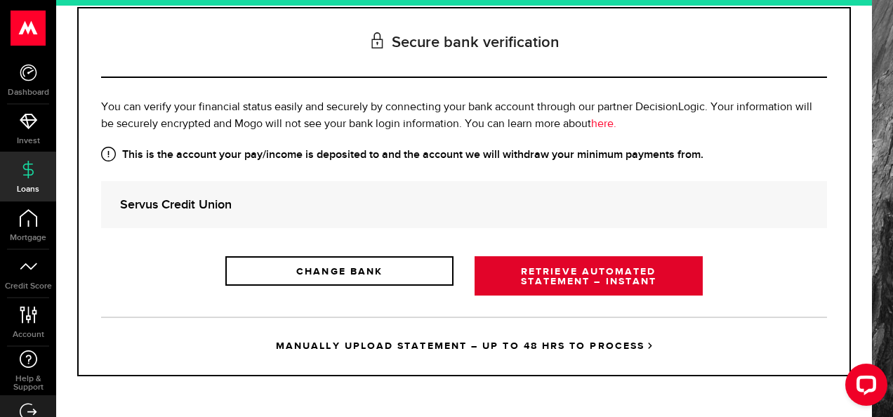
click at [579, 277] on link "RETRIEVE AUTOMATED STATEMENT – INSTANT" at bounding box center [588, 275] width 228 height 39
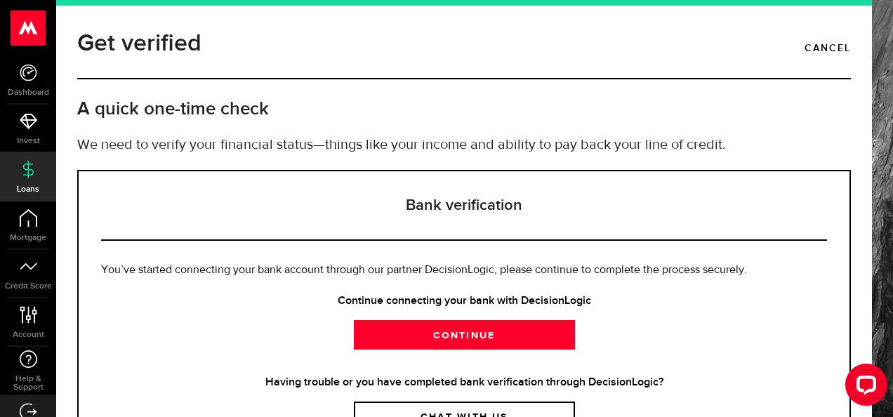
click at [865, 408] on div at bounding box center [863, 387] width 59 height 59
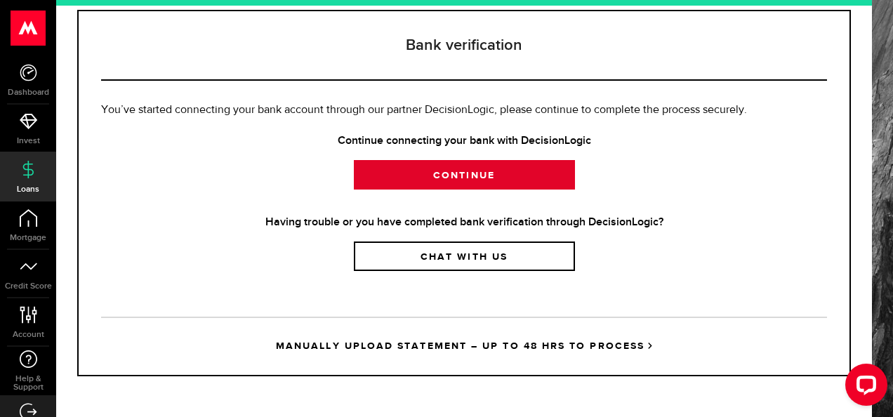
click at [468, 176] on link "Continue" at bounding box center [464, 174] width 221 height 29
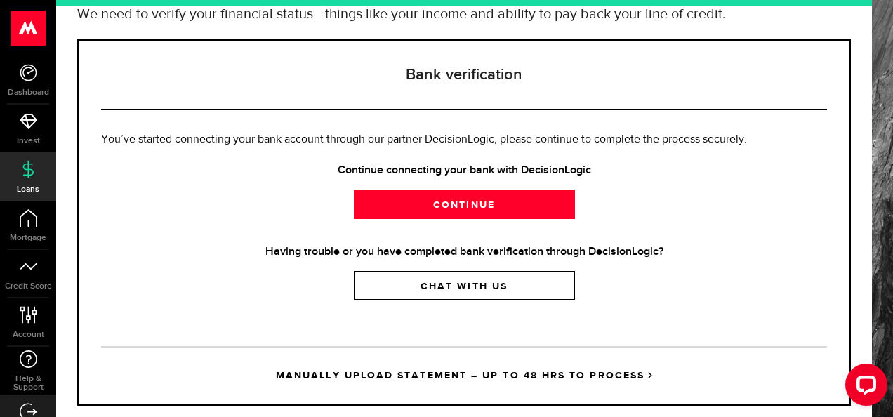
scroll to position [136, 0]
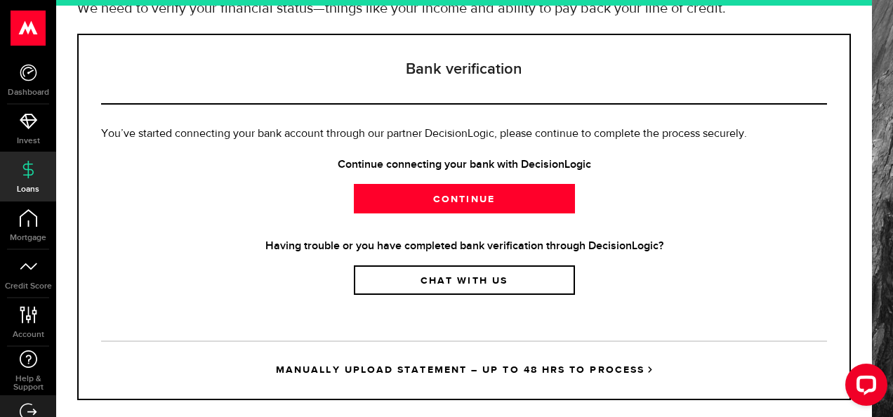
drag, startPoint x: 865, startPoint y: 288, endPoint x: 41, endPoint y: 18, distance: 867.1
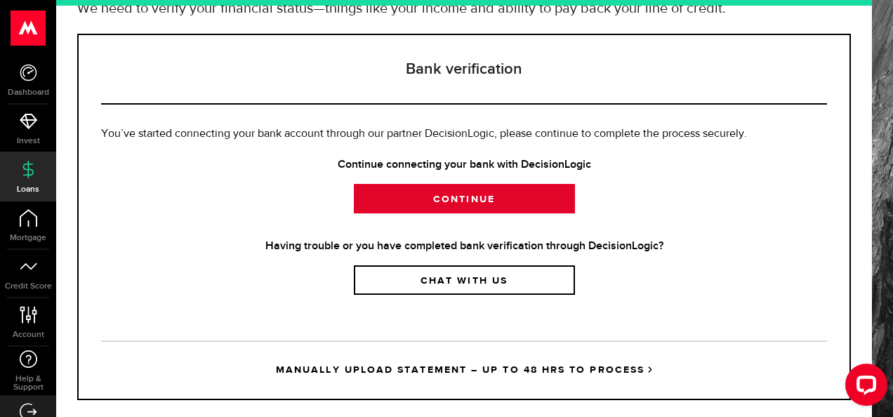
click at [462, 204] on link "Continue" at bounding box center [464, 198] width 221 height 29
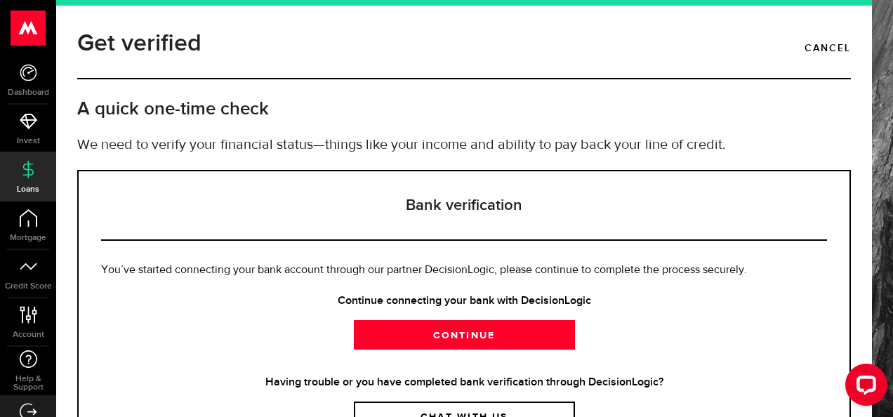
click at [865, 406] on div at bounding box center [863, 387] width 59 height 59
drag, startPoint x: 865, startPoint y: 406, endPoint x: 1649, endPoint y: 654, distance: 822.8
click at [865, 406] on div at bounding box center [863, 387] width 59 height 59
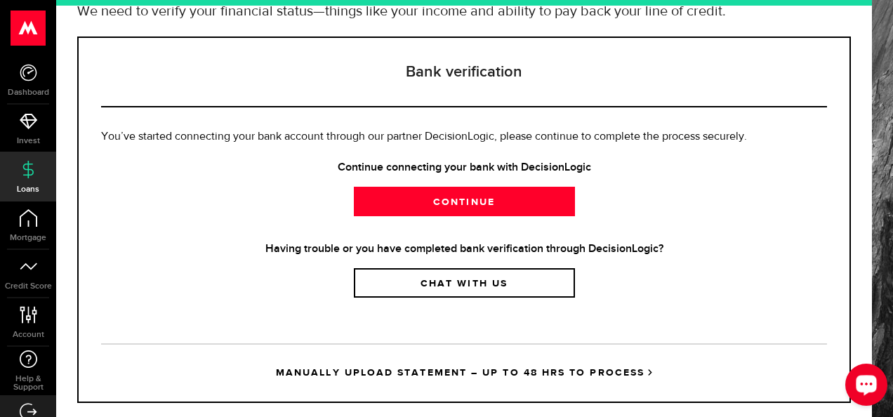
scroll to position [160, 0]
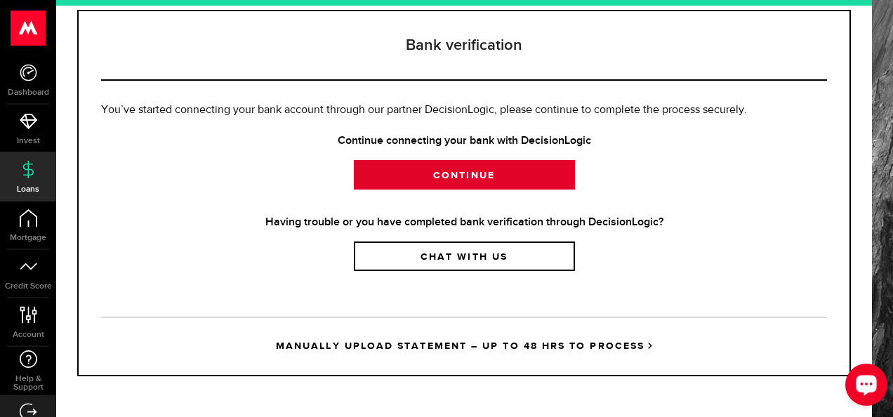
click at [479, 179] on link "Continue" at bounding box center [464, 174] width 221 height 29
